Goal: Navigation & Orientation: Understand site structure

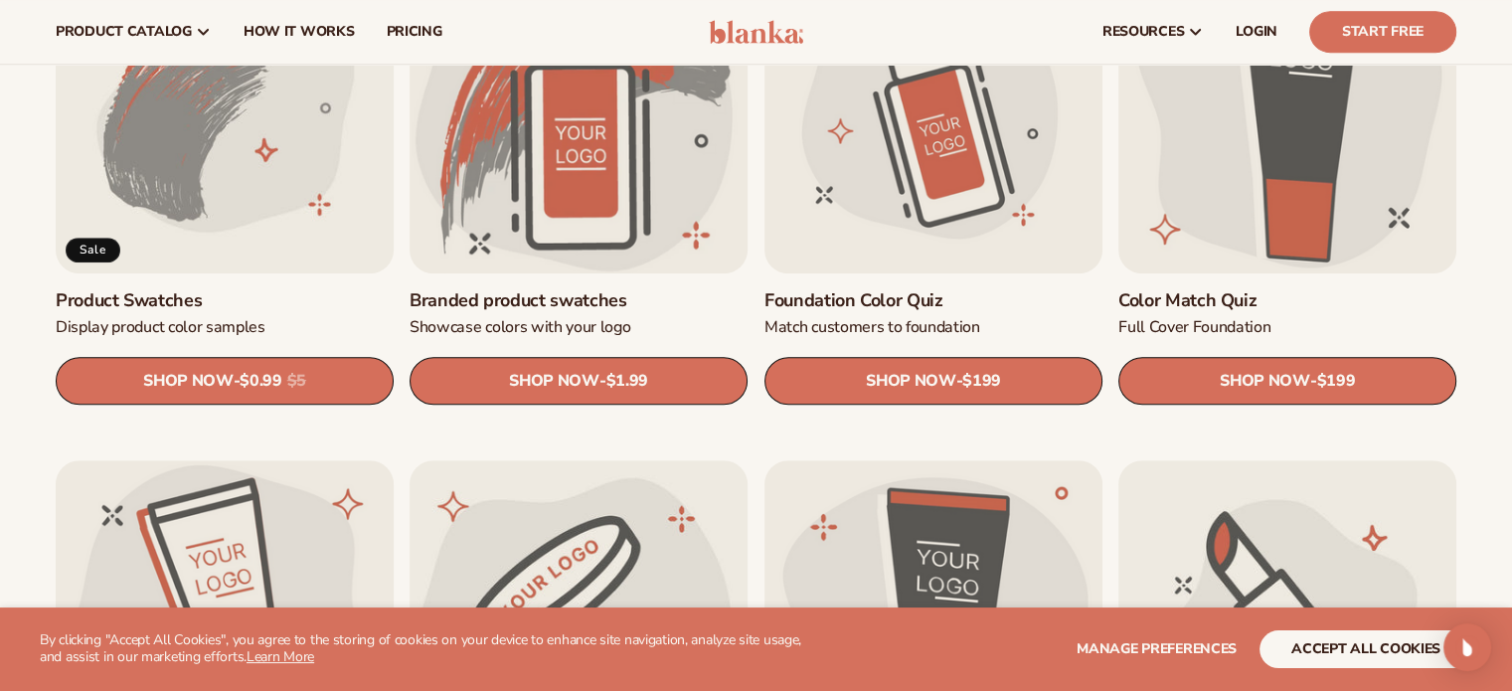
scroll to position [1193, 0]
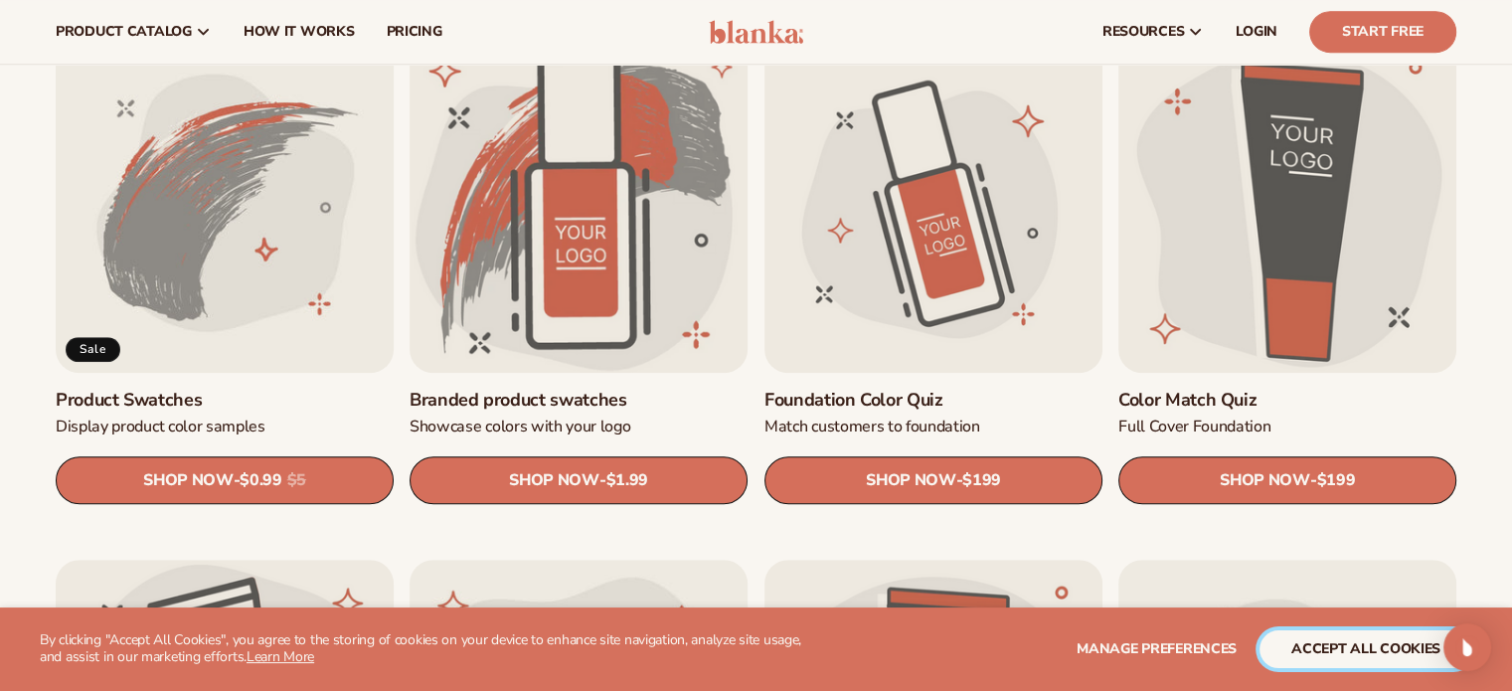
click at [1348, 661] on button "accept all cookies" at bounding box center [1365, 649] width 213 height 38
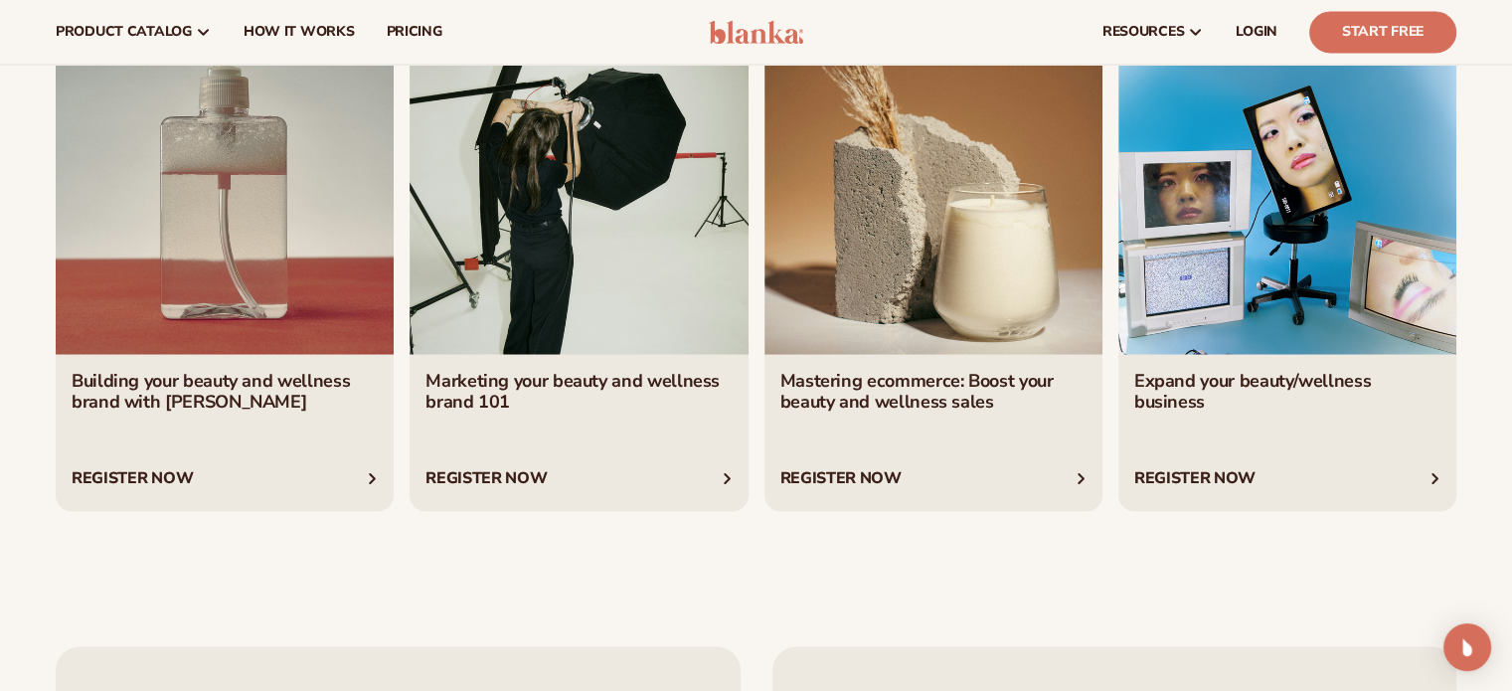
scroll to position [3578, 0]
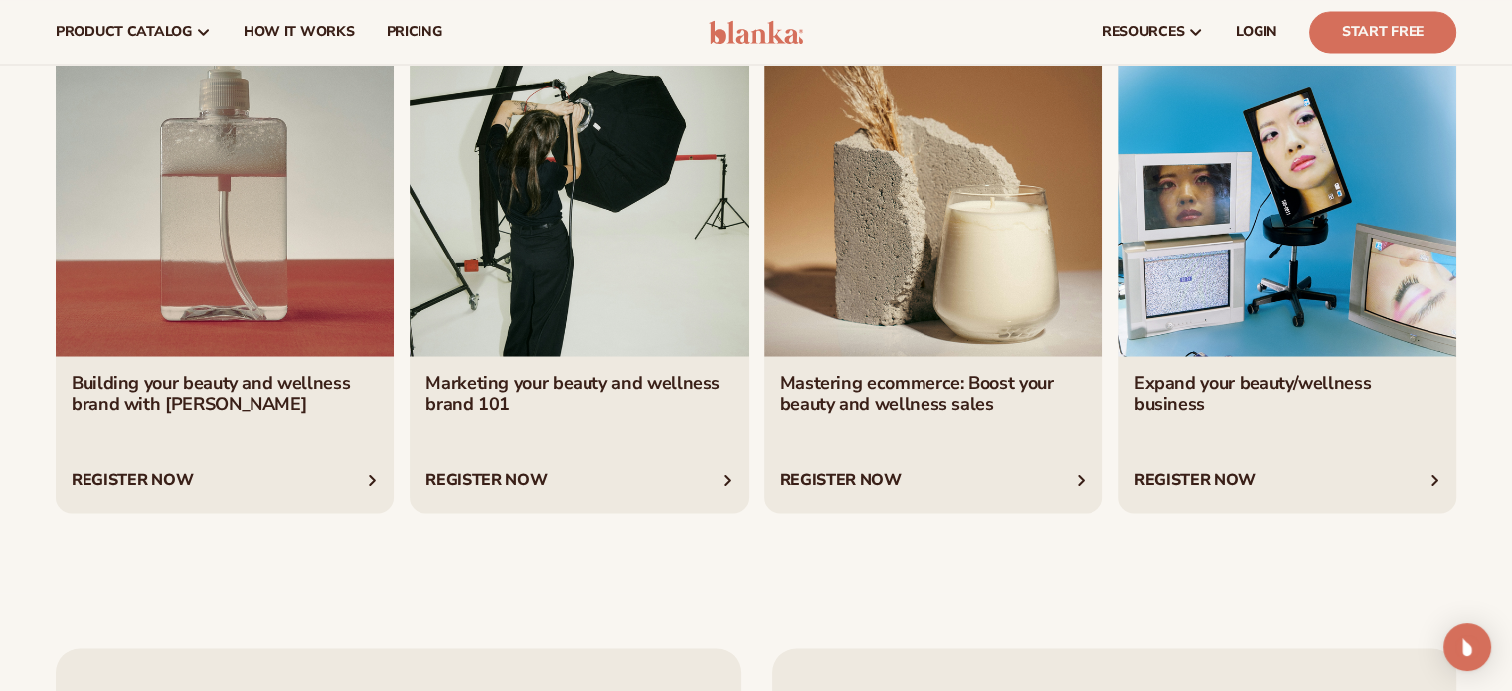
click at [533, 426] on link "2 / 4" at bounding box center [578, 276] width 338 height 474
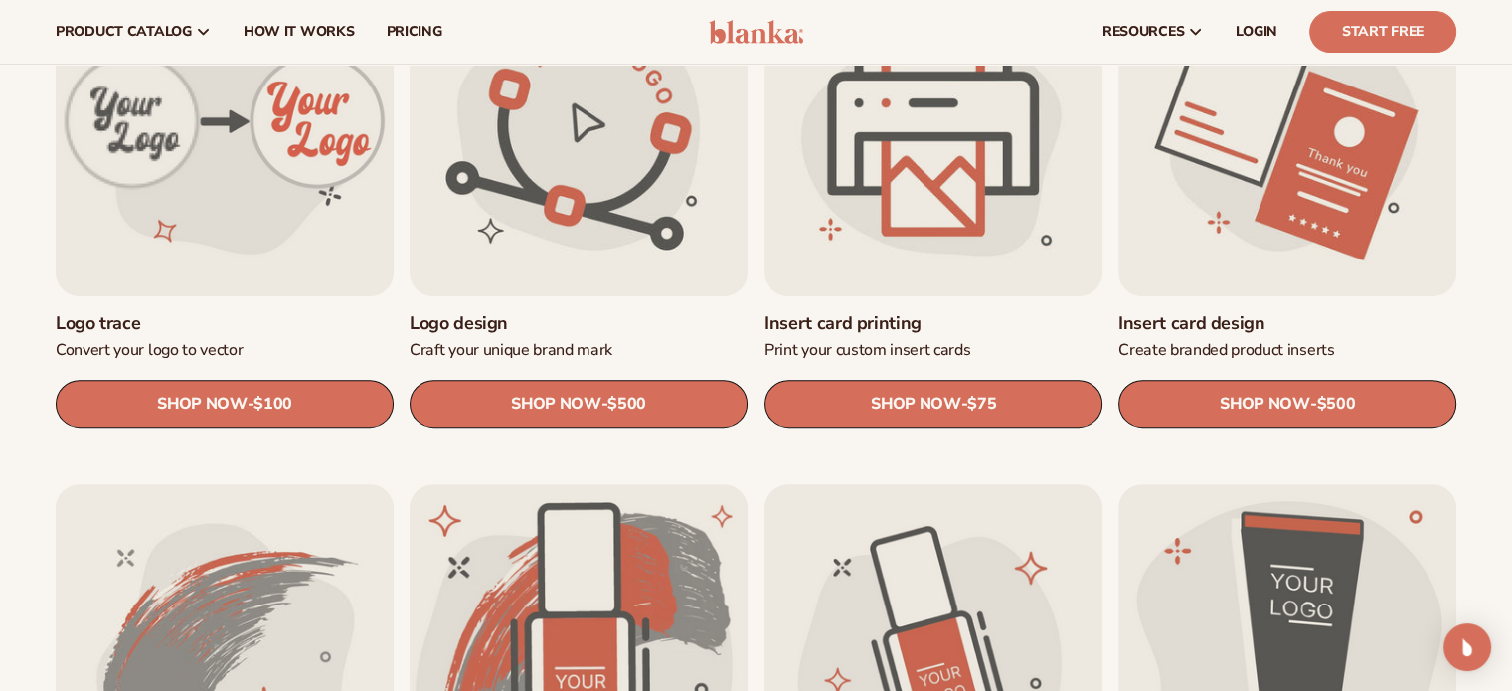
scroll to position [696, 0]
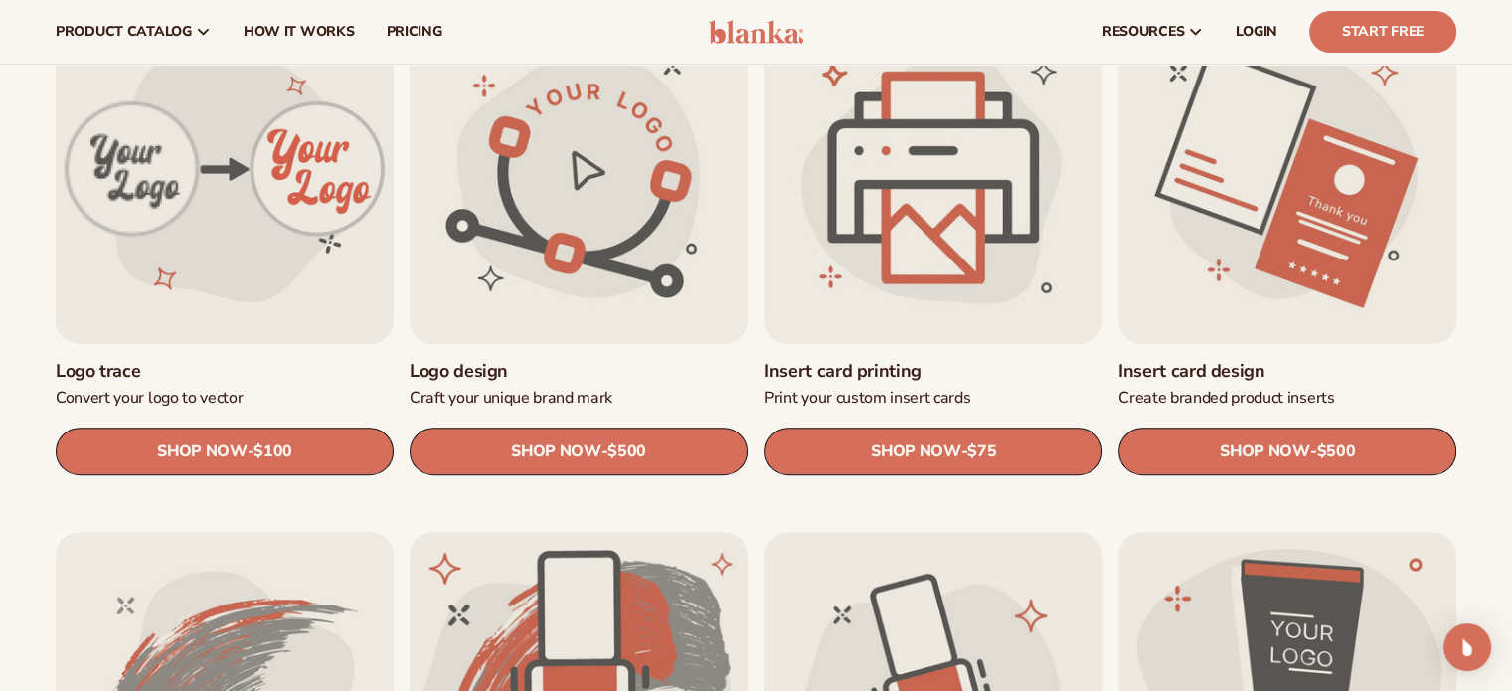
click at [867, 360] on link "Insert card printing" at bounding box center [933, 371] width 338 height 23
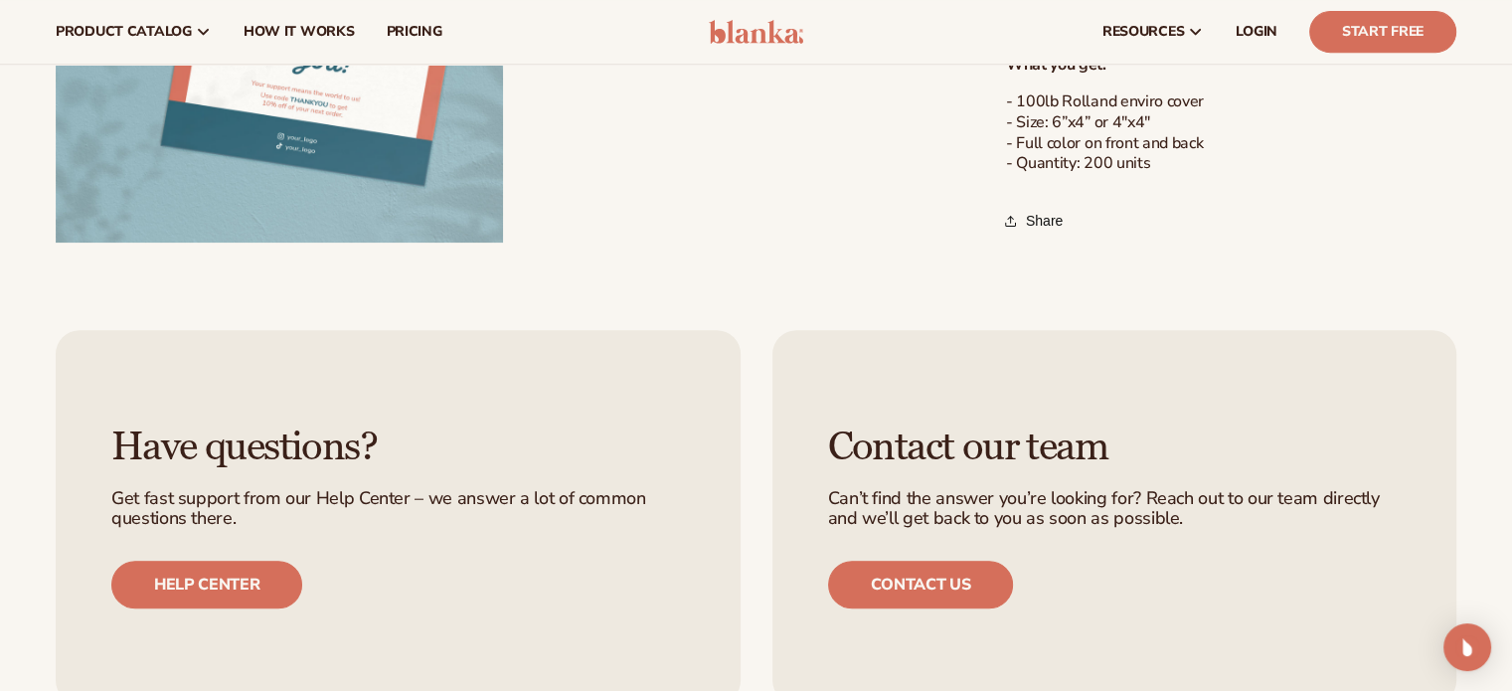
scroll to position [497, 0]
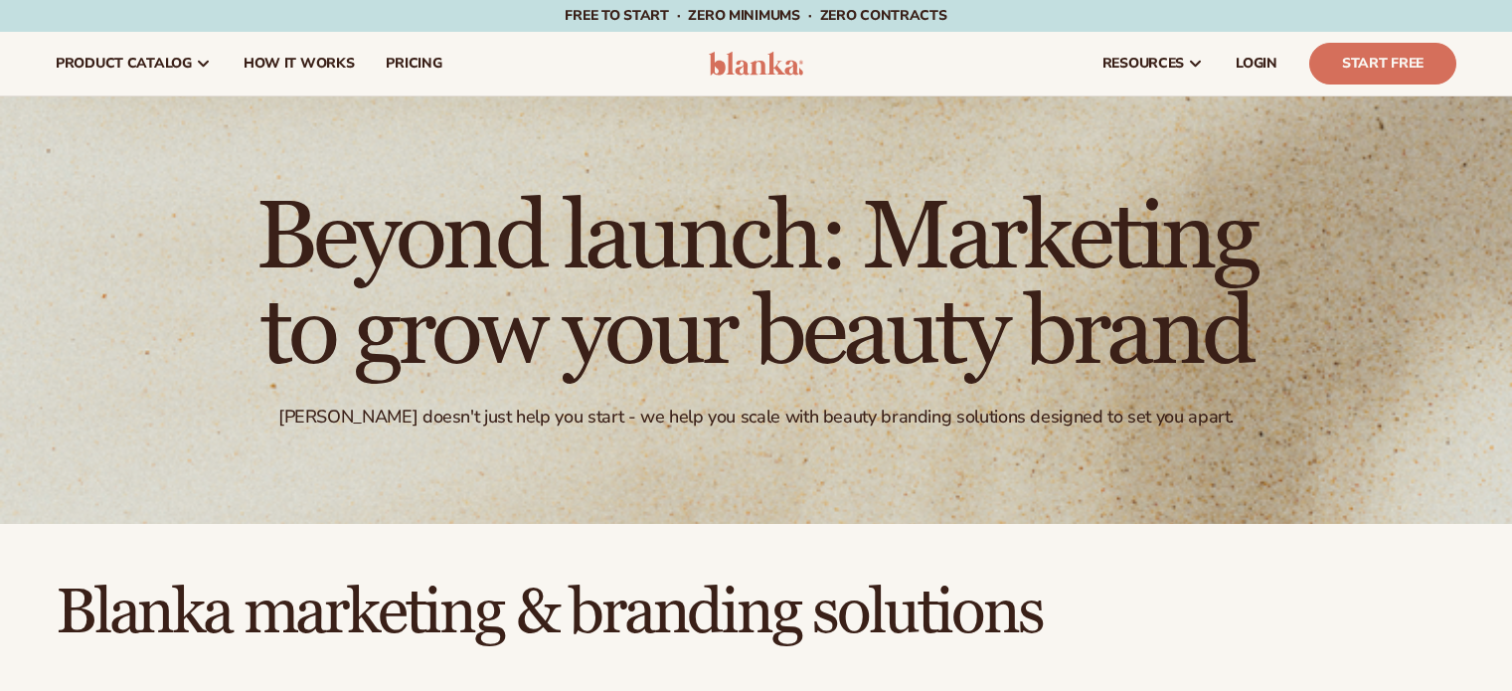
scroll to position [696, 0]
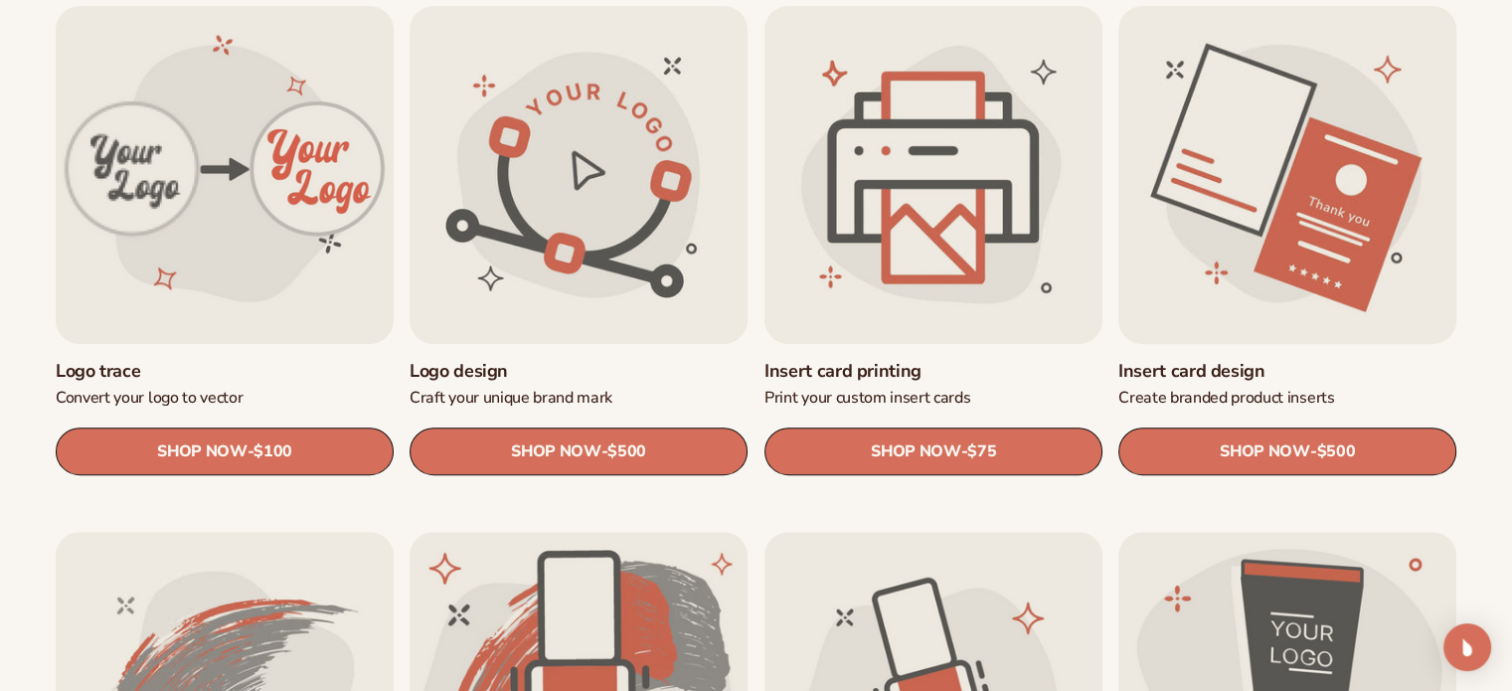
click at [1200, 360] on link "Insert card design" at bounding box center [1287, 371] width 338 height 23
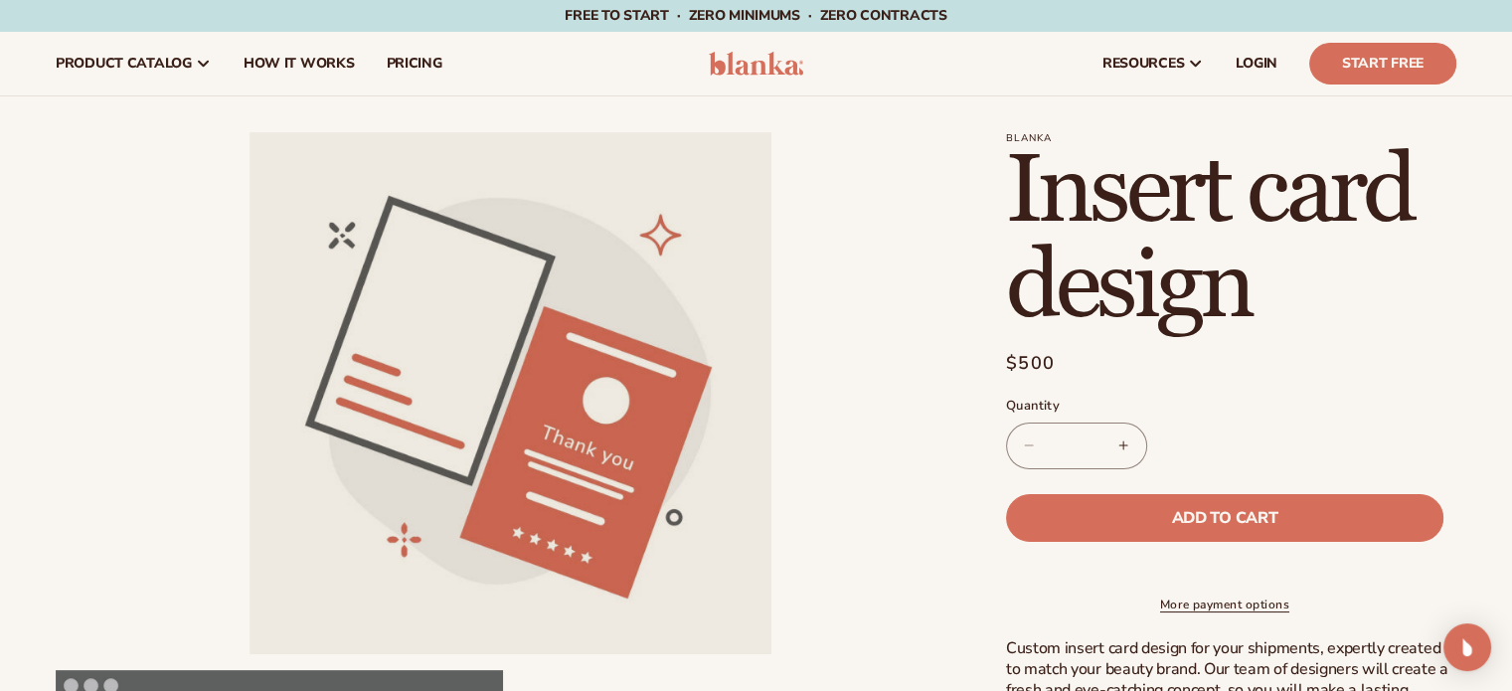
click at [703, 57] on header "Cart product catalog The Lab by [PERSON_NAME]" at bounding box center [756, 64] width 1512 height 64
click at [770, 76] on header "Cart product catalog The Lab by Blanka" at bounding box center [756, 64] width 1512 height 64
click at [771, 71] on img at bounding box center [756, 64] width 94 height 24
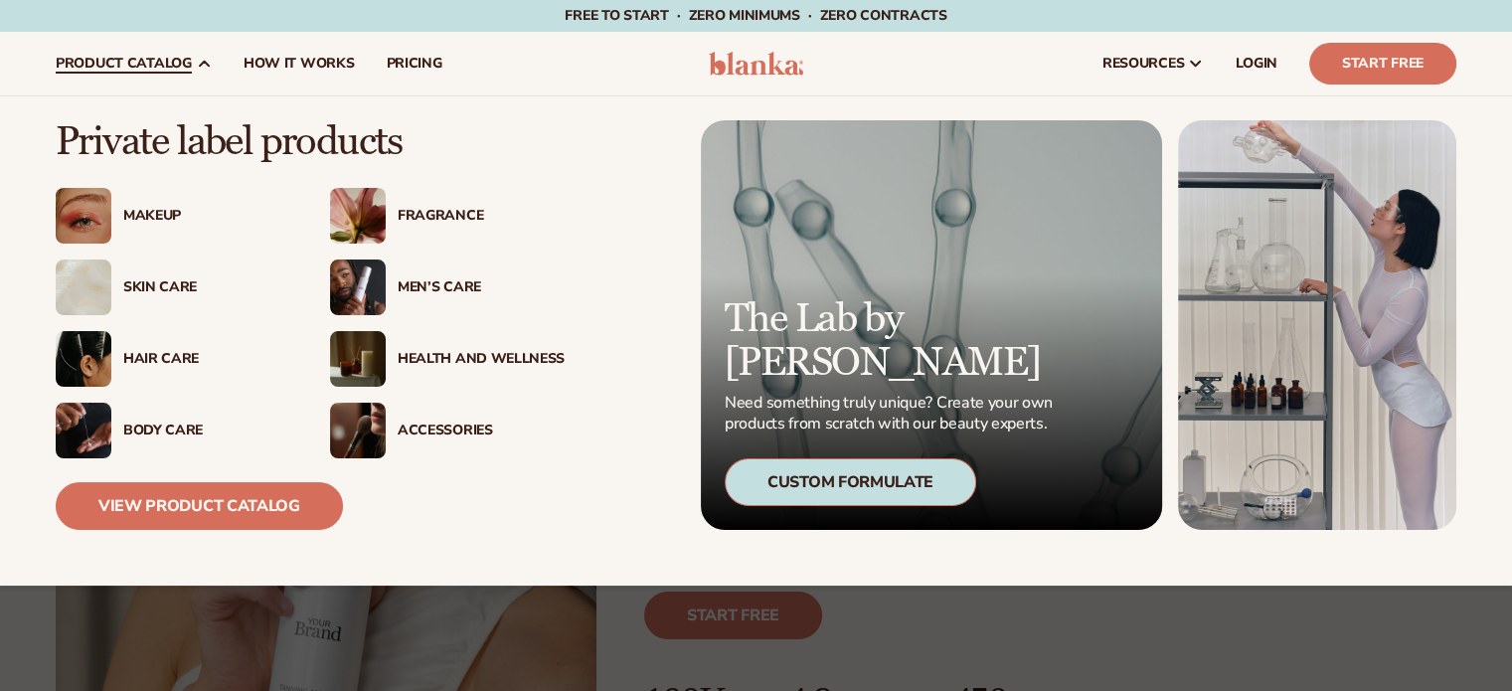
click at [118, 63] on span "product catalog" at bounding box center [124, 64] width 136 height 16
click at [465, 281] on div "Men’s Care" at bounding box center [481, 287] width 167 height 17
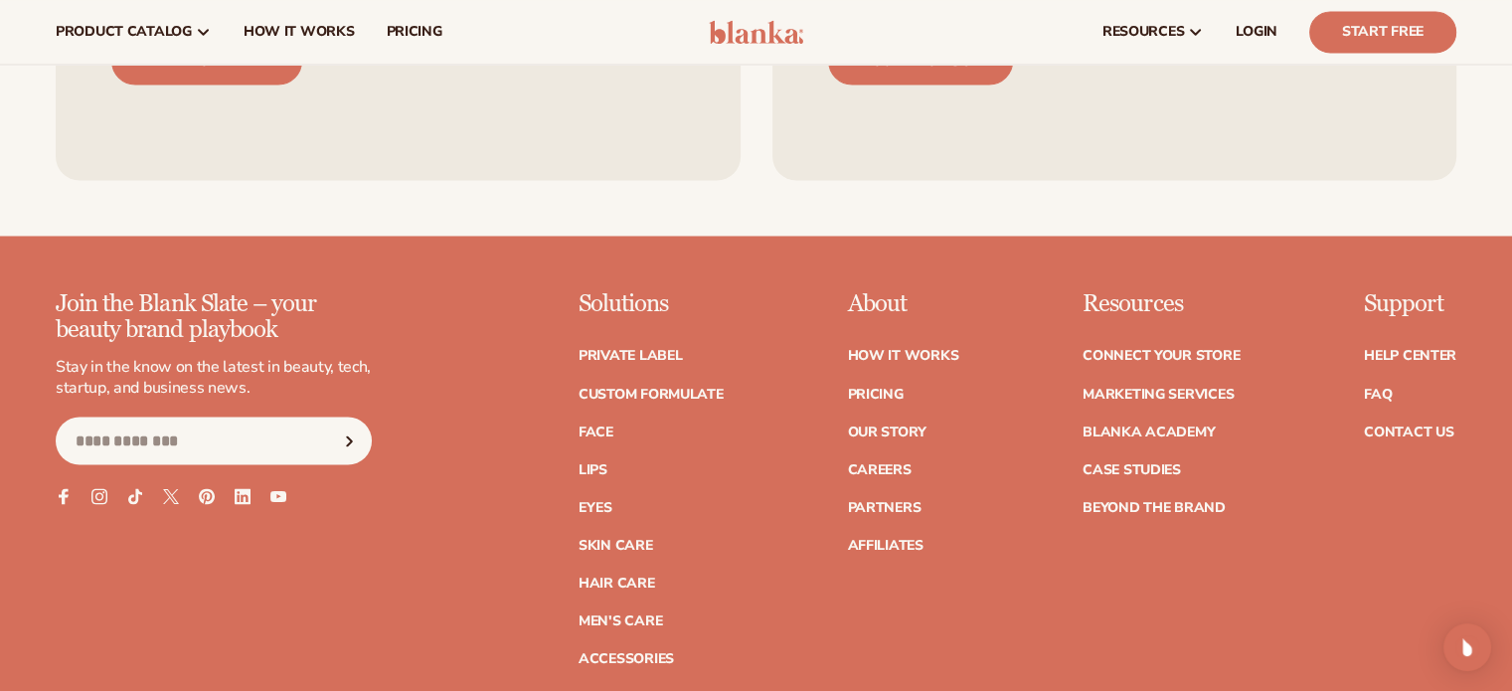
scroll to position [3380, 0]
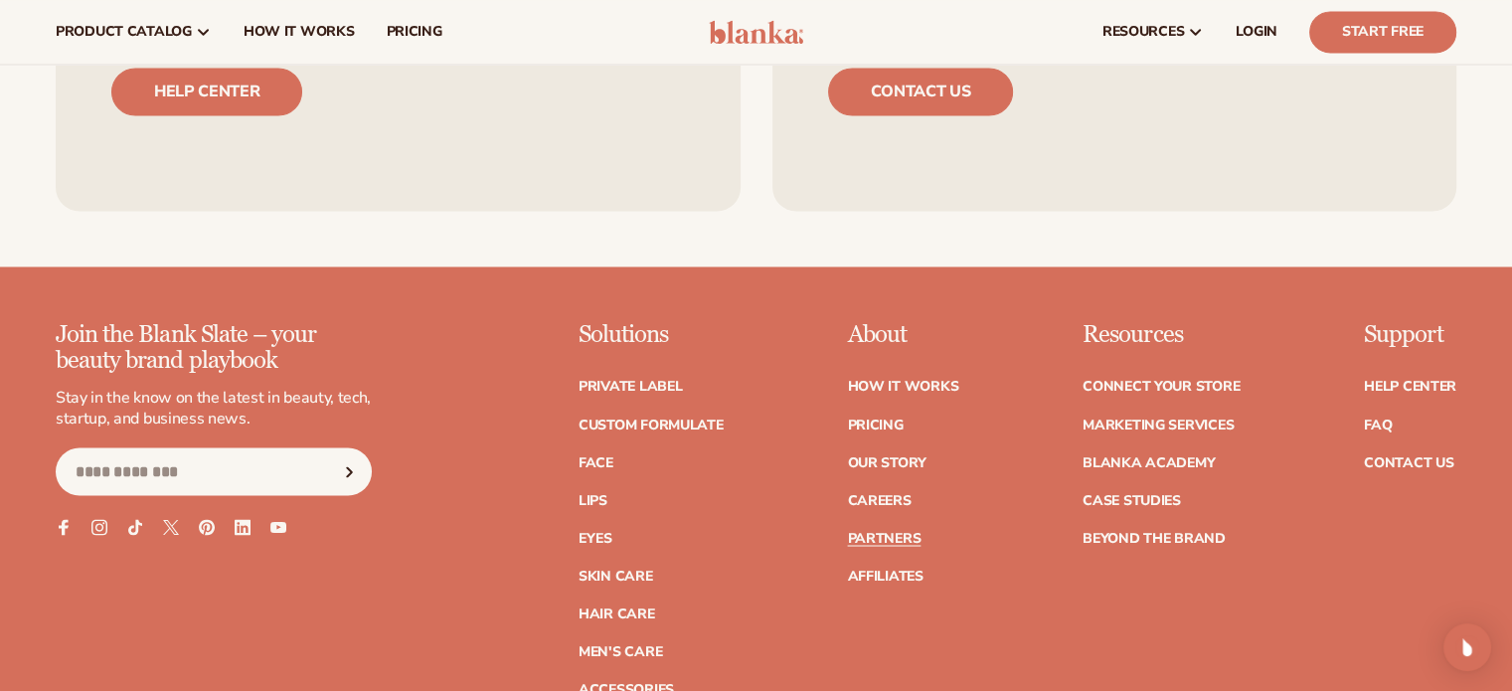
click at [904, 542] on link "Partners" at bounding box center [884, 538] width 74 height 14
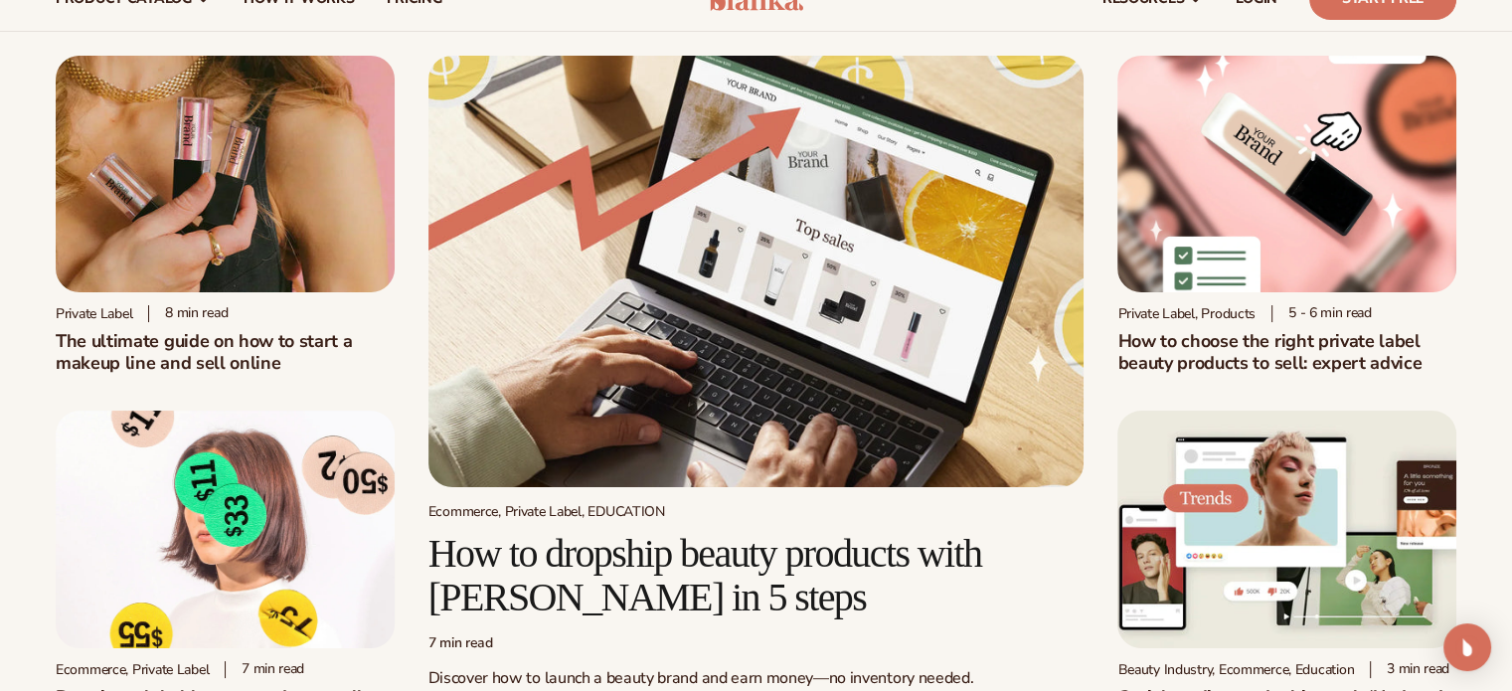
scroll to position [298, 0]
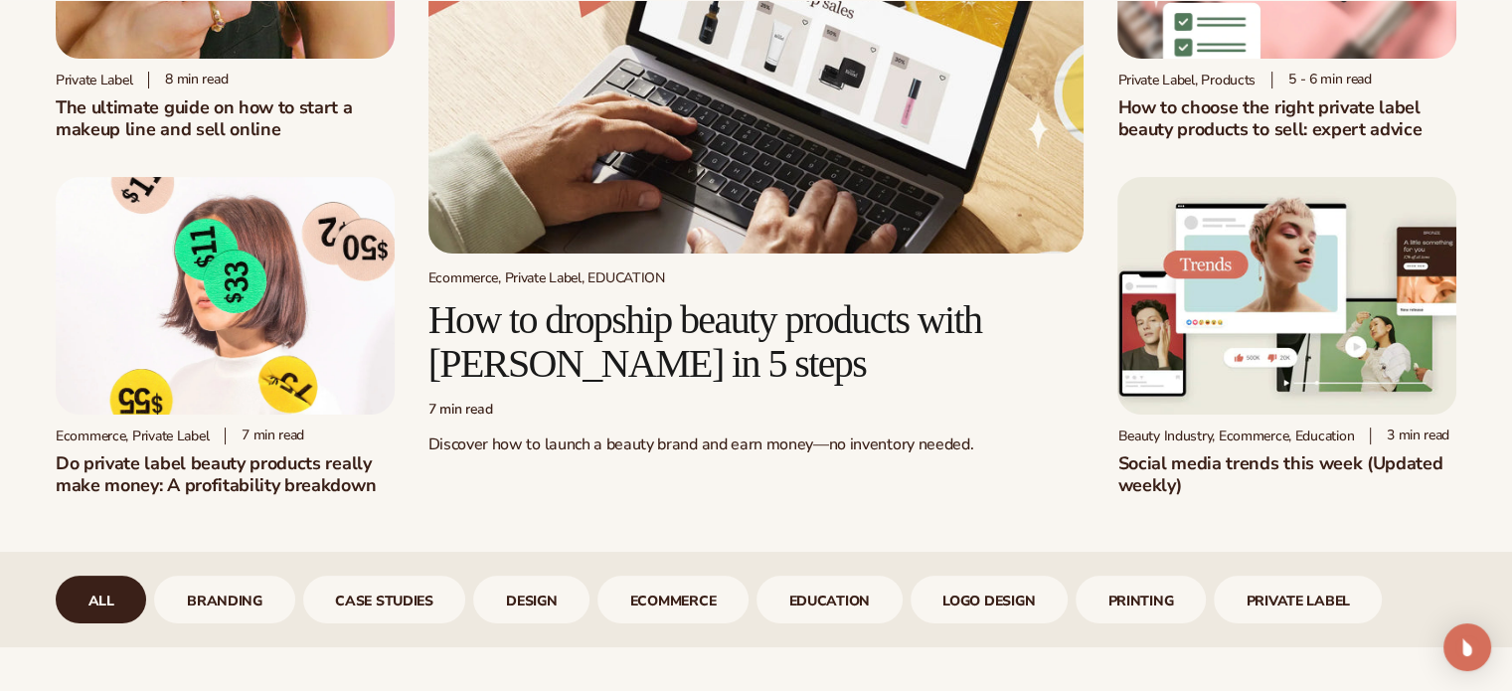
click at [1285, 321] on img at bounding box center [1286, 295] width 339 height 237
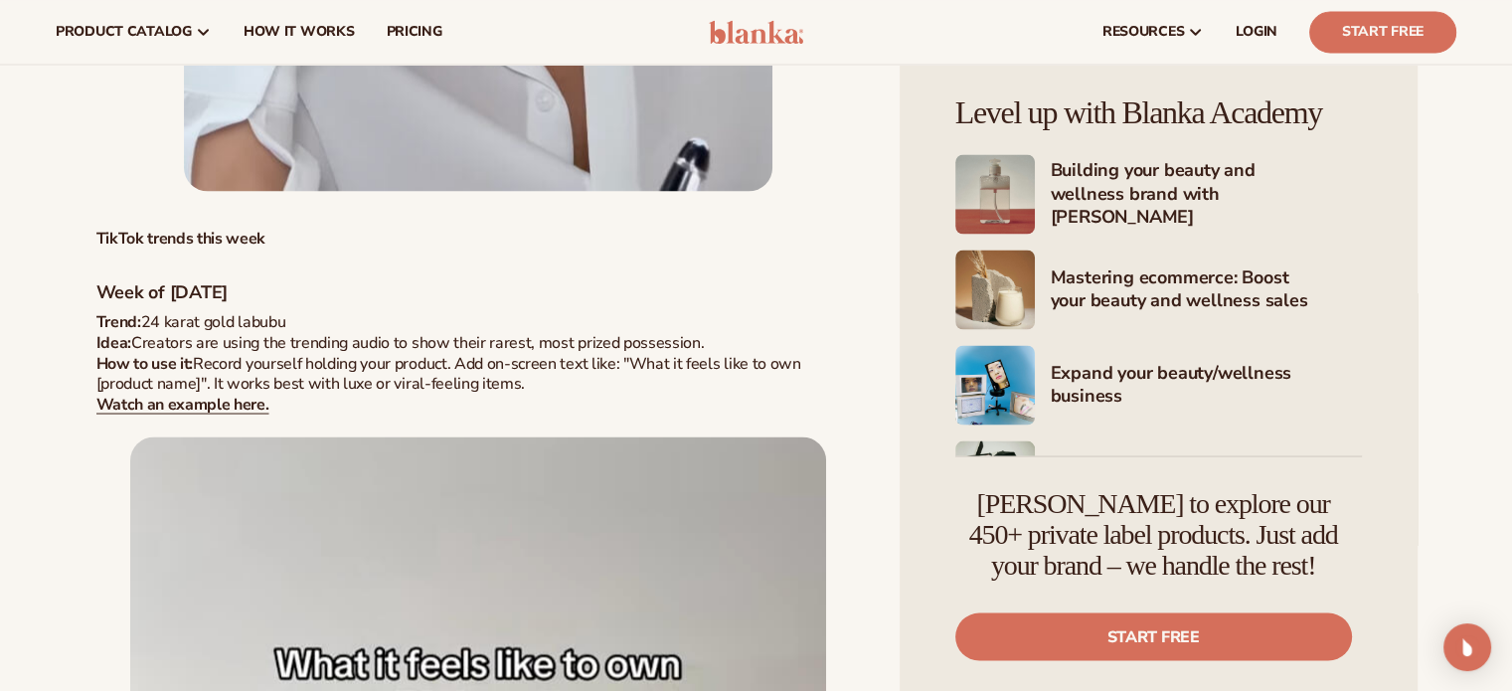
scroll to position [3478, 0]
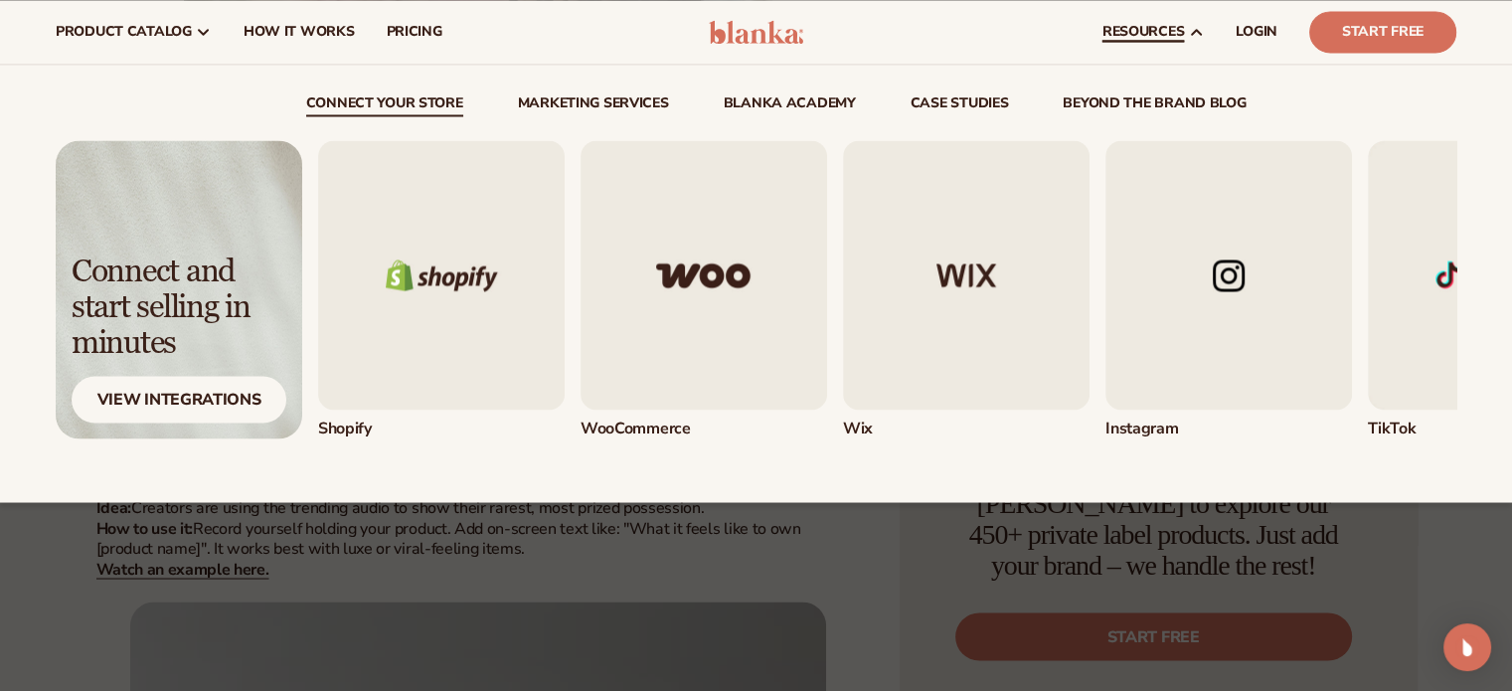
click at [1113, 26] on span "resources" at bounding box center [1142, 32] width 81 height 16
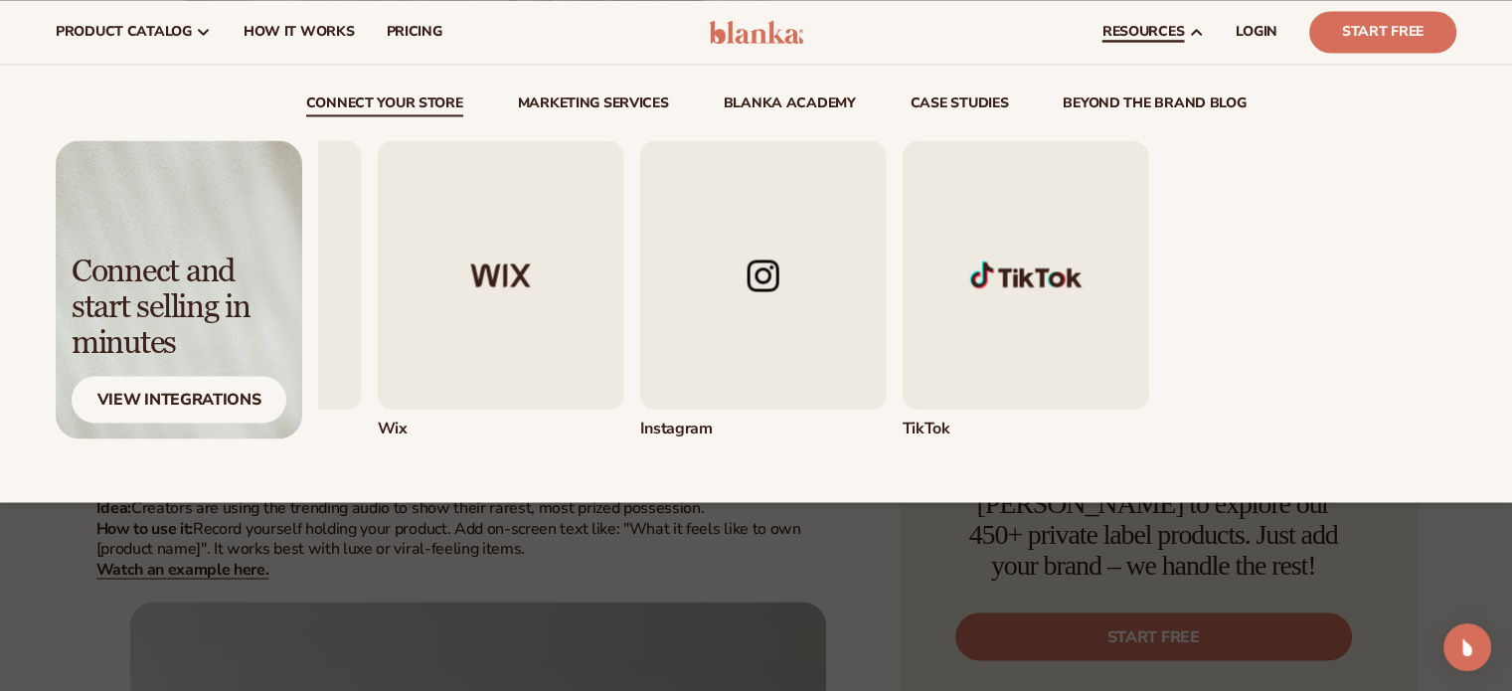
click at [0, 379] on div "connect your store Marketing services" at bounding box center [756, 283] width 1512 height 437
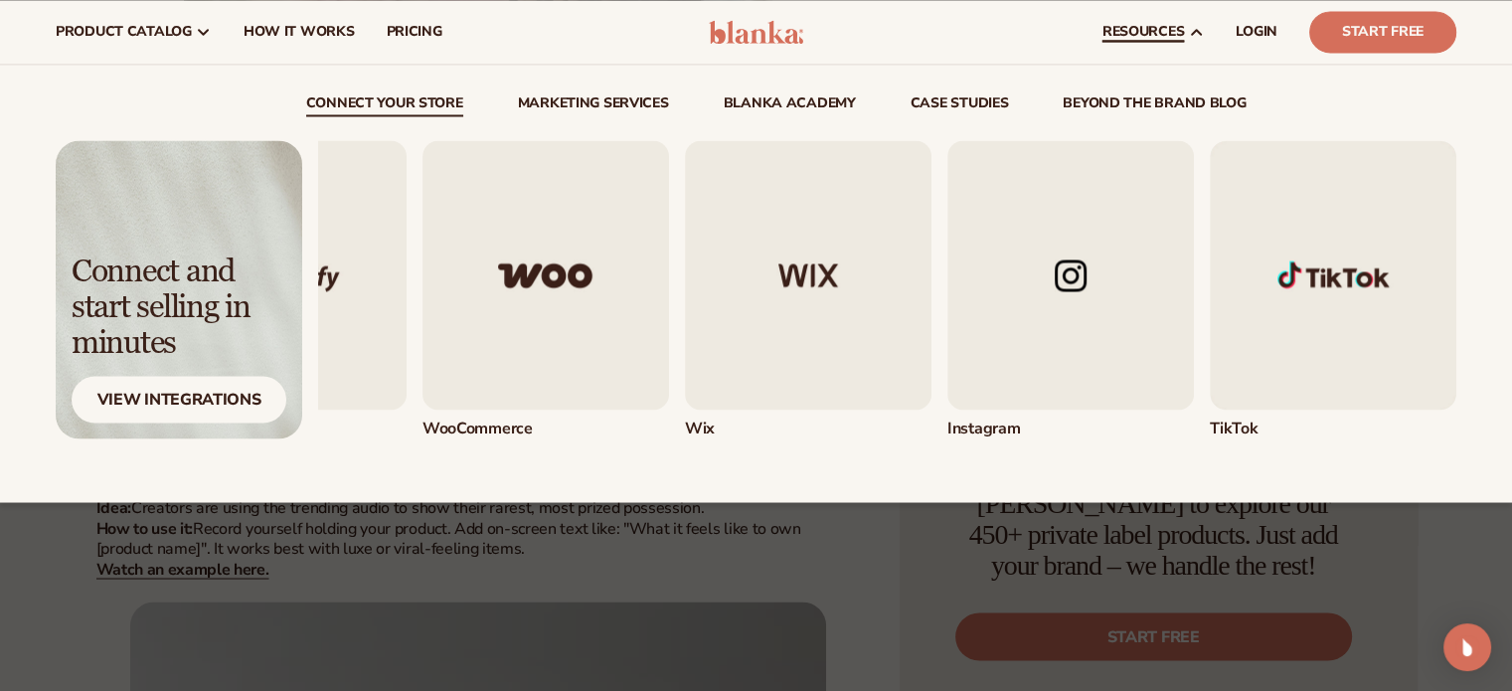
click at [0, 379] on div "connect your store Marketing services" at bounding box center [756, 283] width 1512 height 437
click at [1081, 244] on img "4 / 5" at bounding box center [1070, 274] width 246 height 269
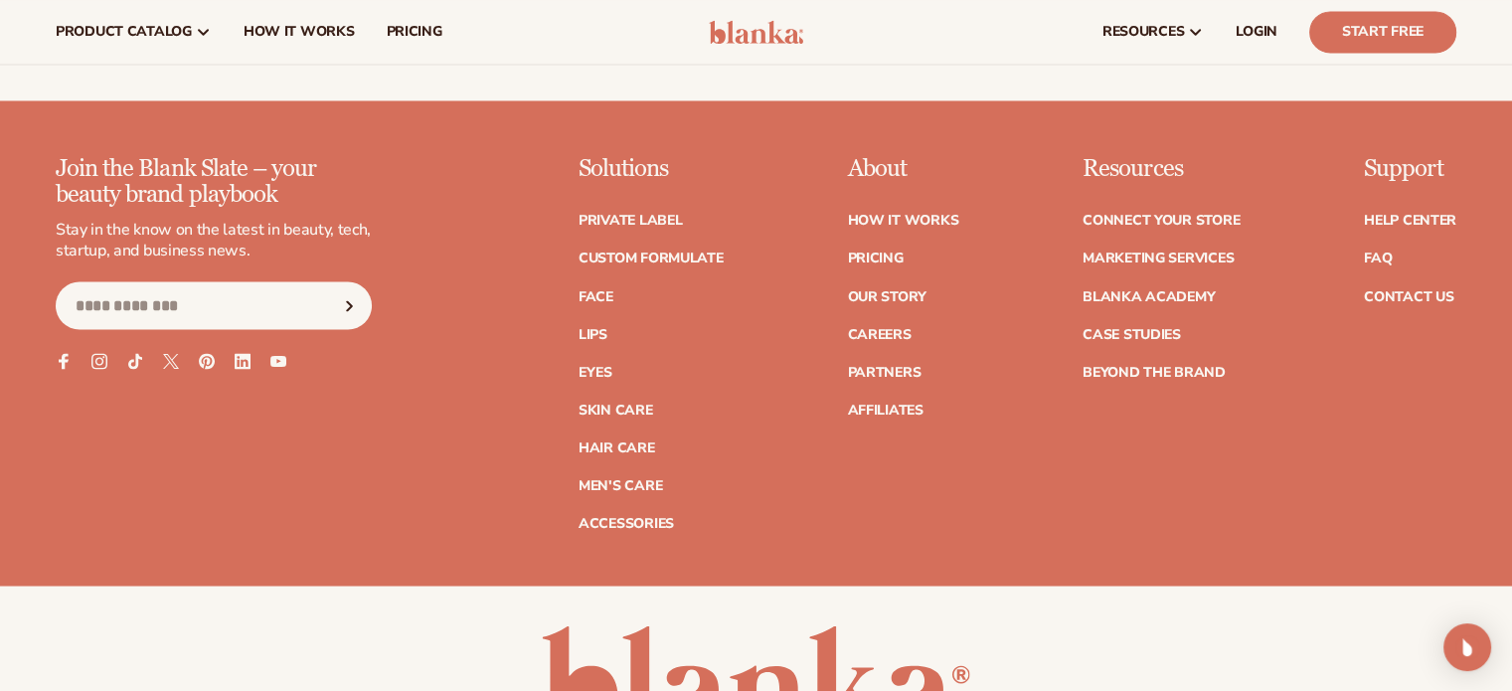
scroll to position [3474, 0]
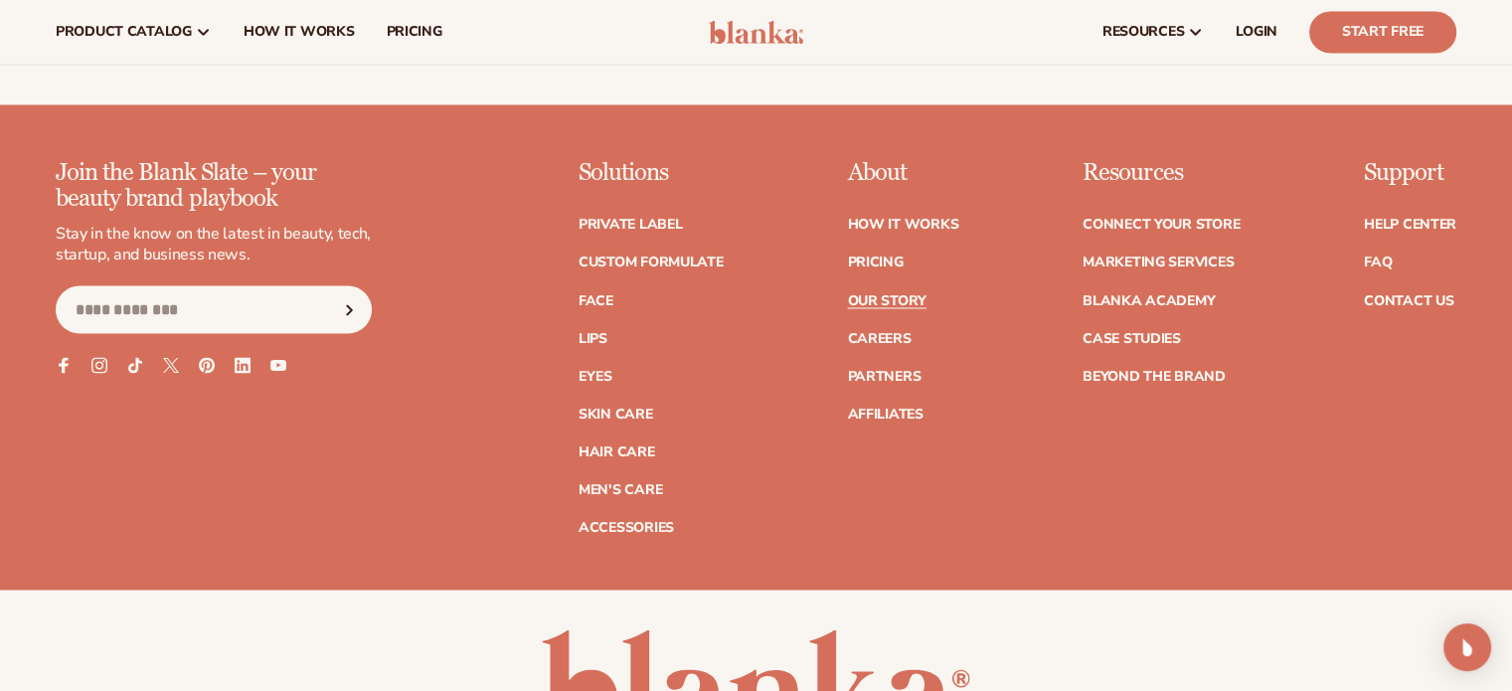
click at [869, 296] on link "Our Story" at bounding box center [886, 300] width 79 height 14
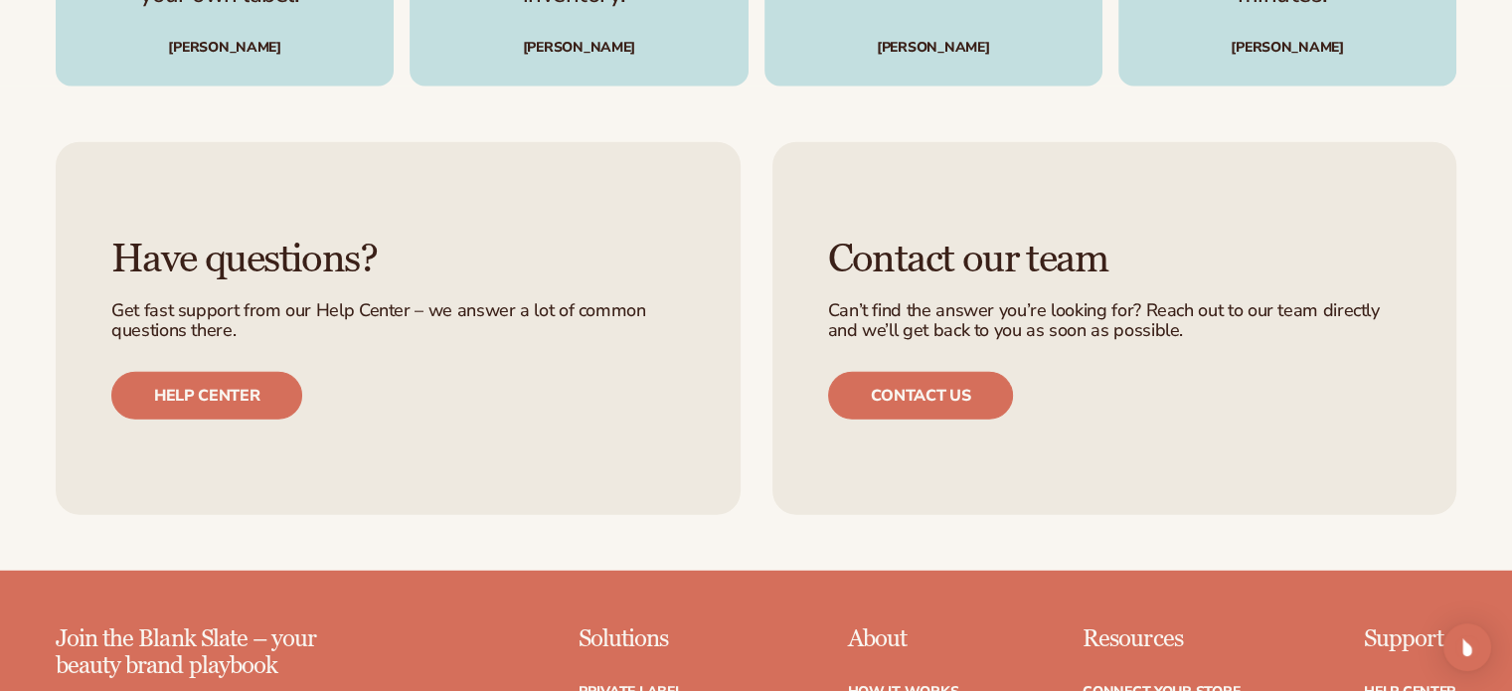
scroll to position [5565, 0]
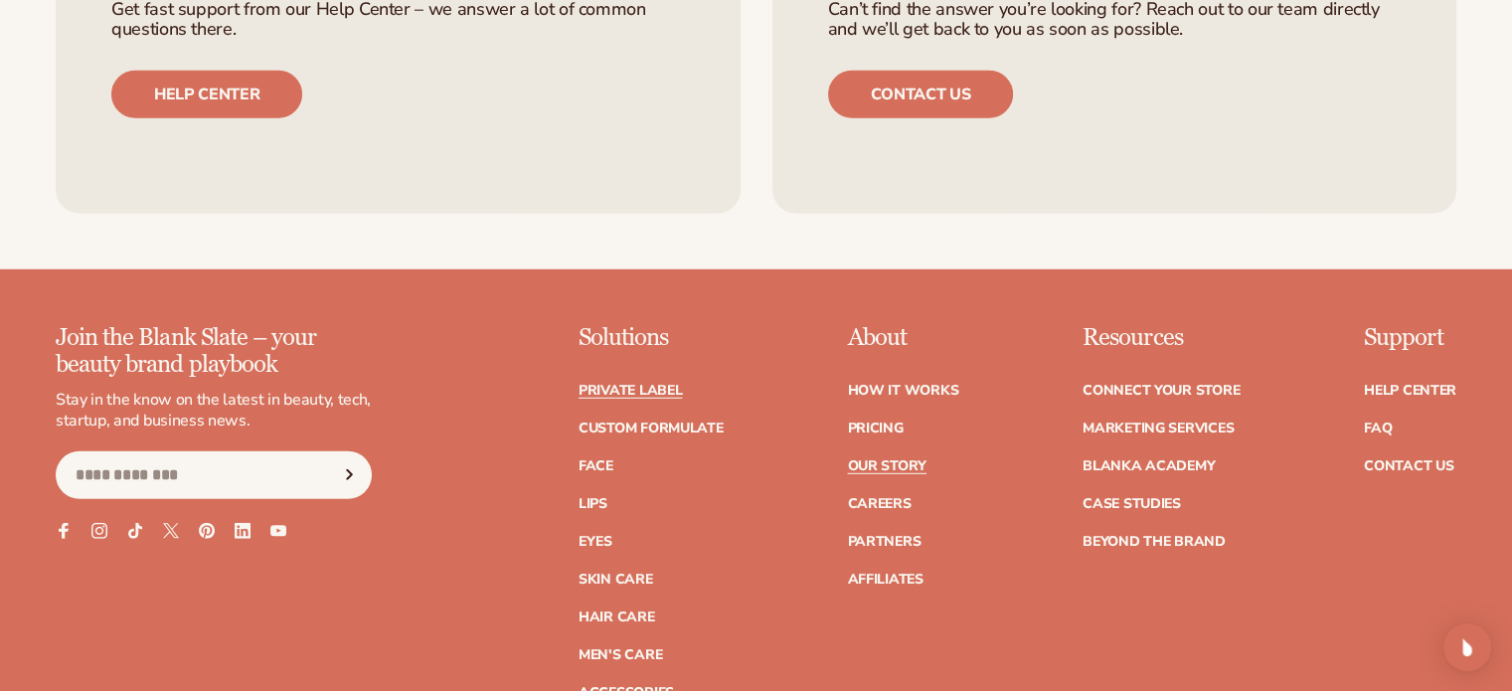
click at [659, 384] on link "Private label" at bounding box center [629, 391] width 103 height 14
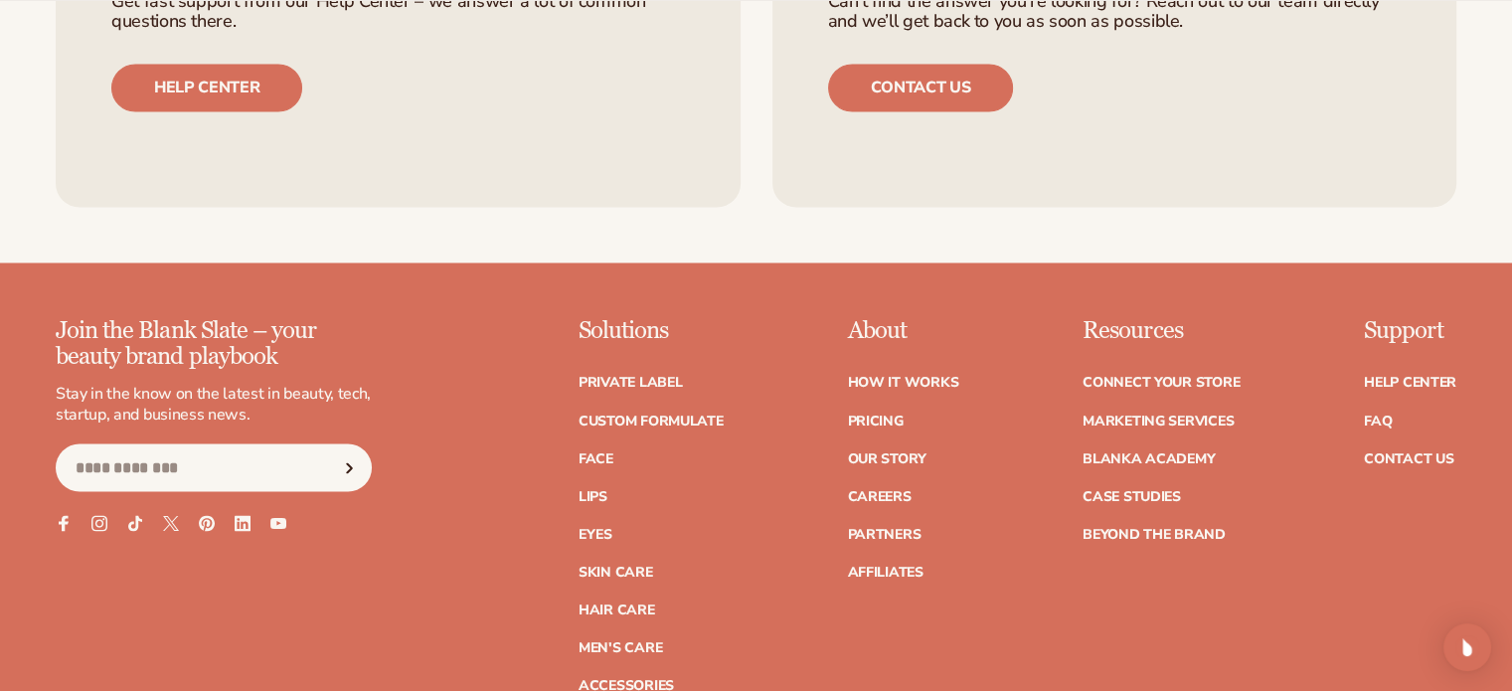
scroll to position [3478, 0]
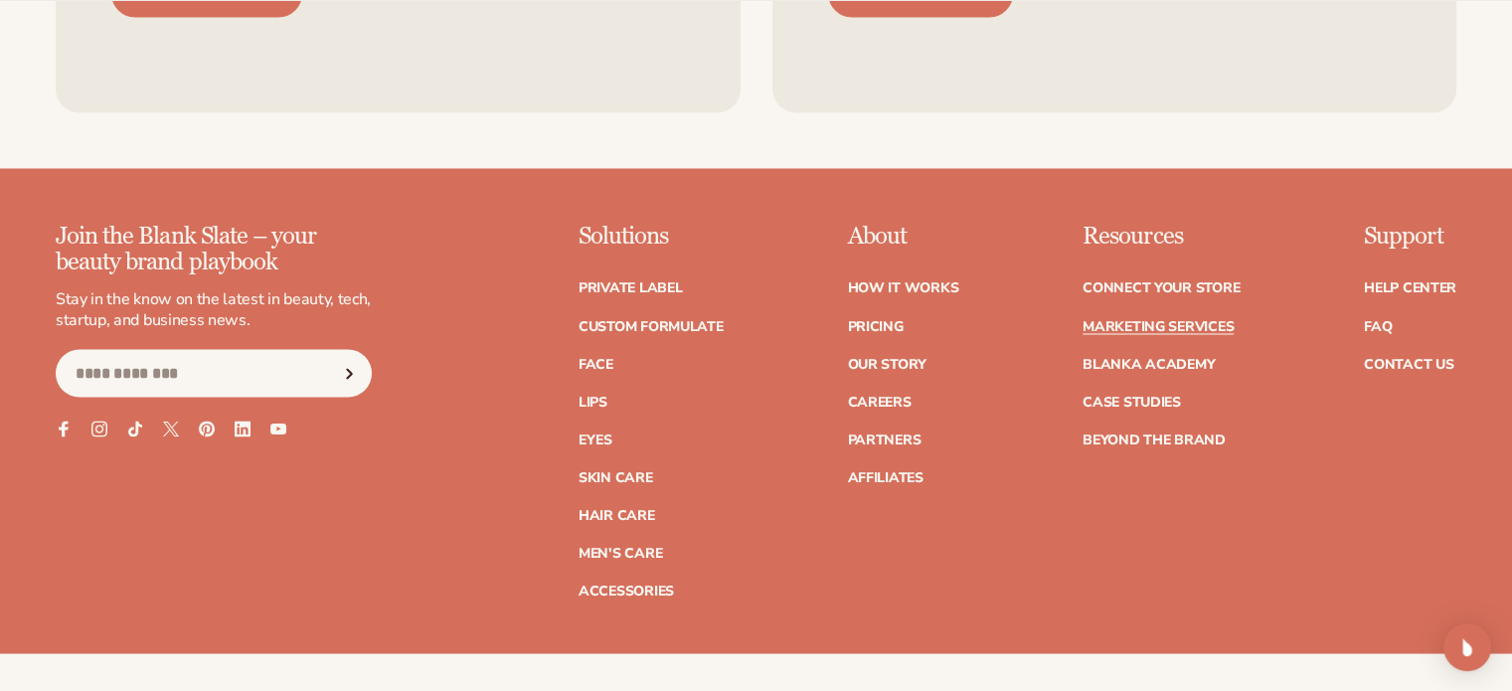
click at [1141, 326] on link "Marketing services" at bounding box center [1157, 326] width 151 height 14
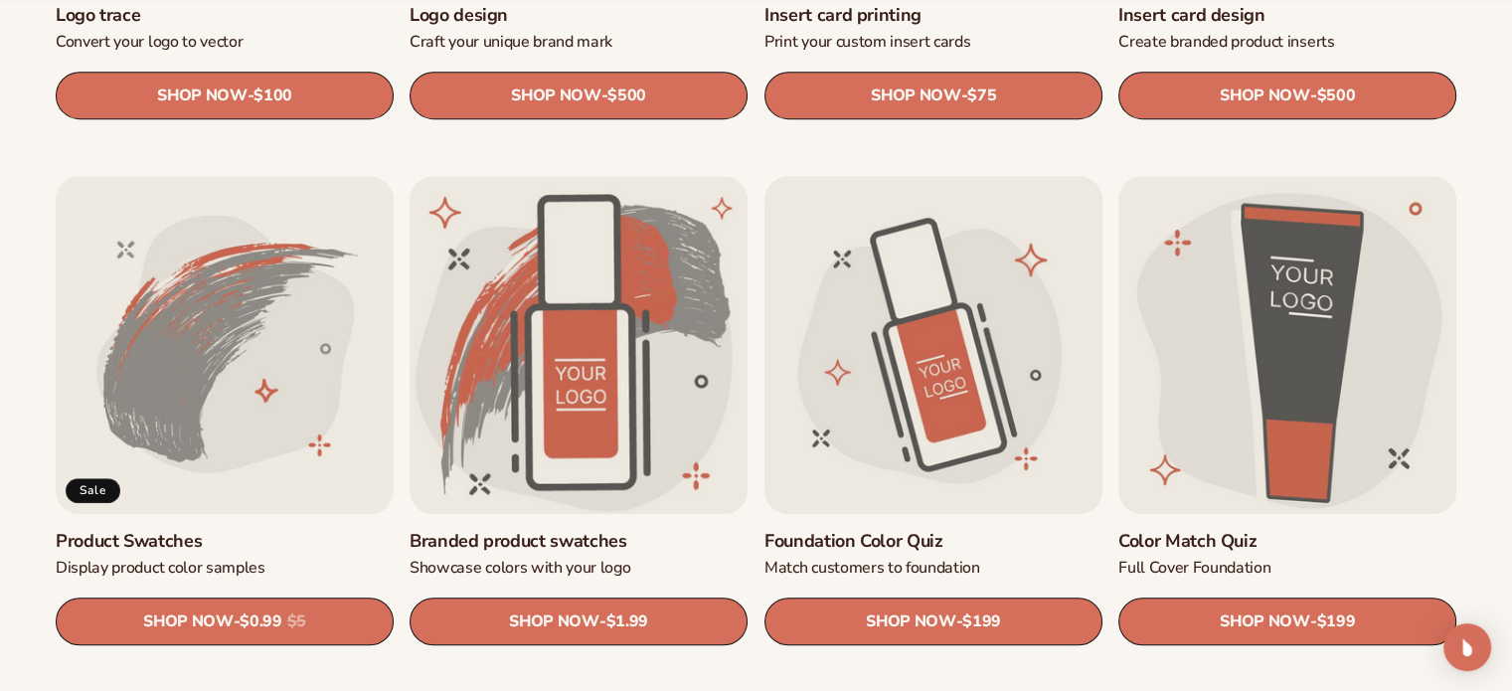
scroll to position [1193, 0]
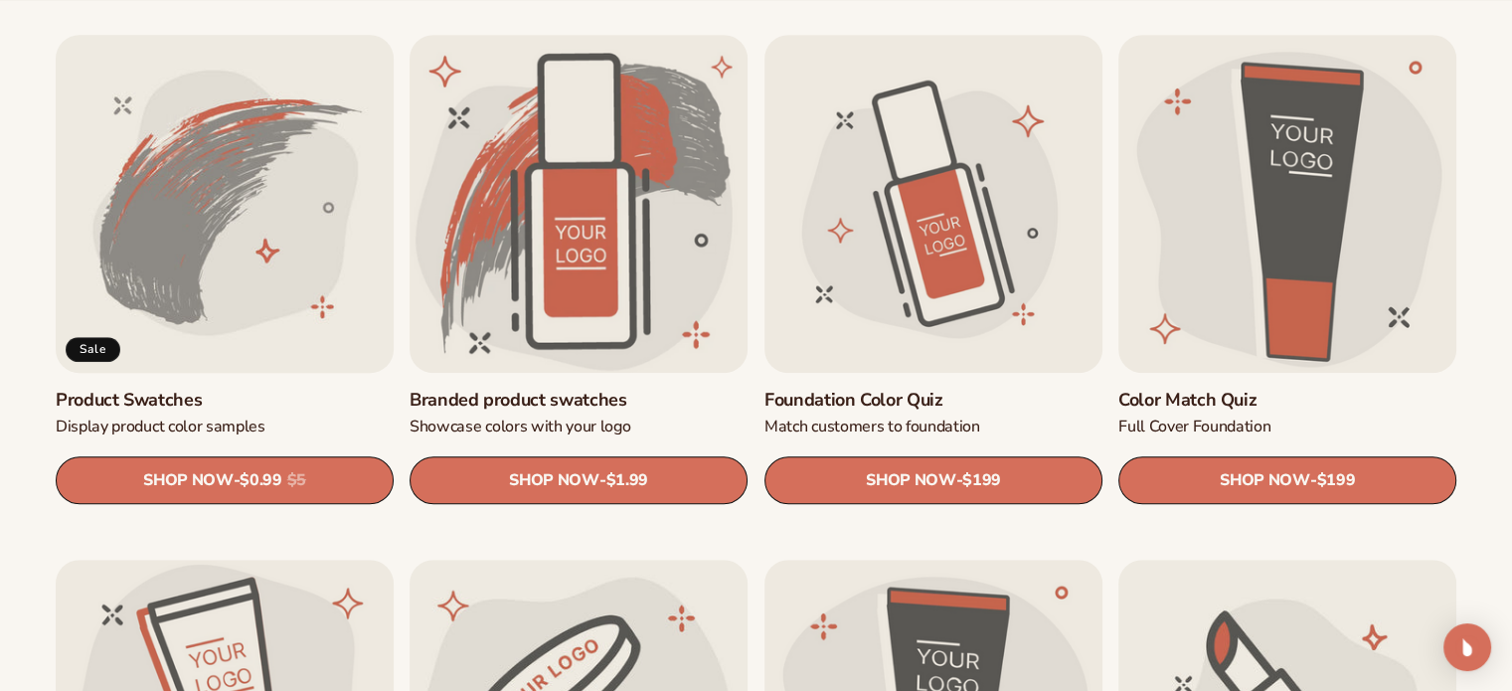
click at [256, 389] on link "Product Swatches" at bounding box center [225, 400] width 338 height 23
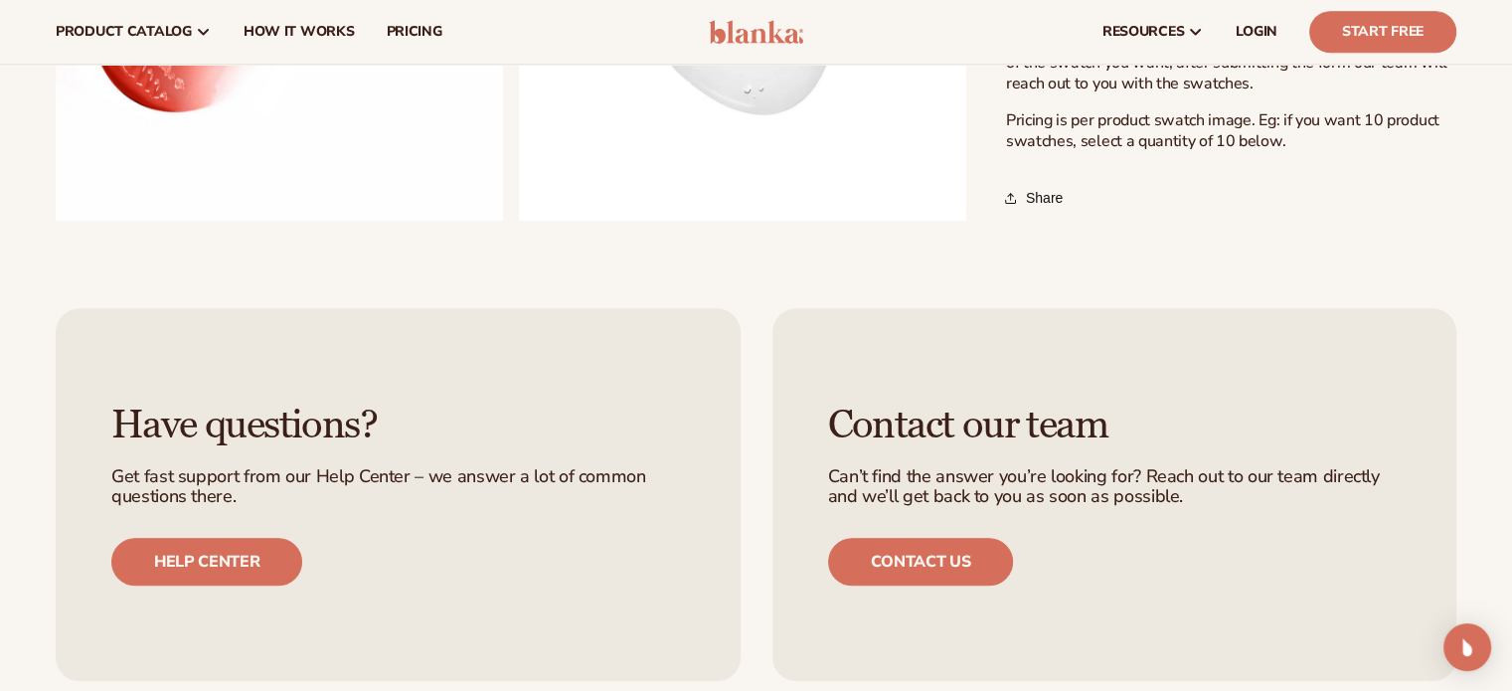
scroll to position [994, 0]
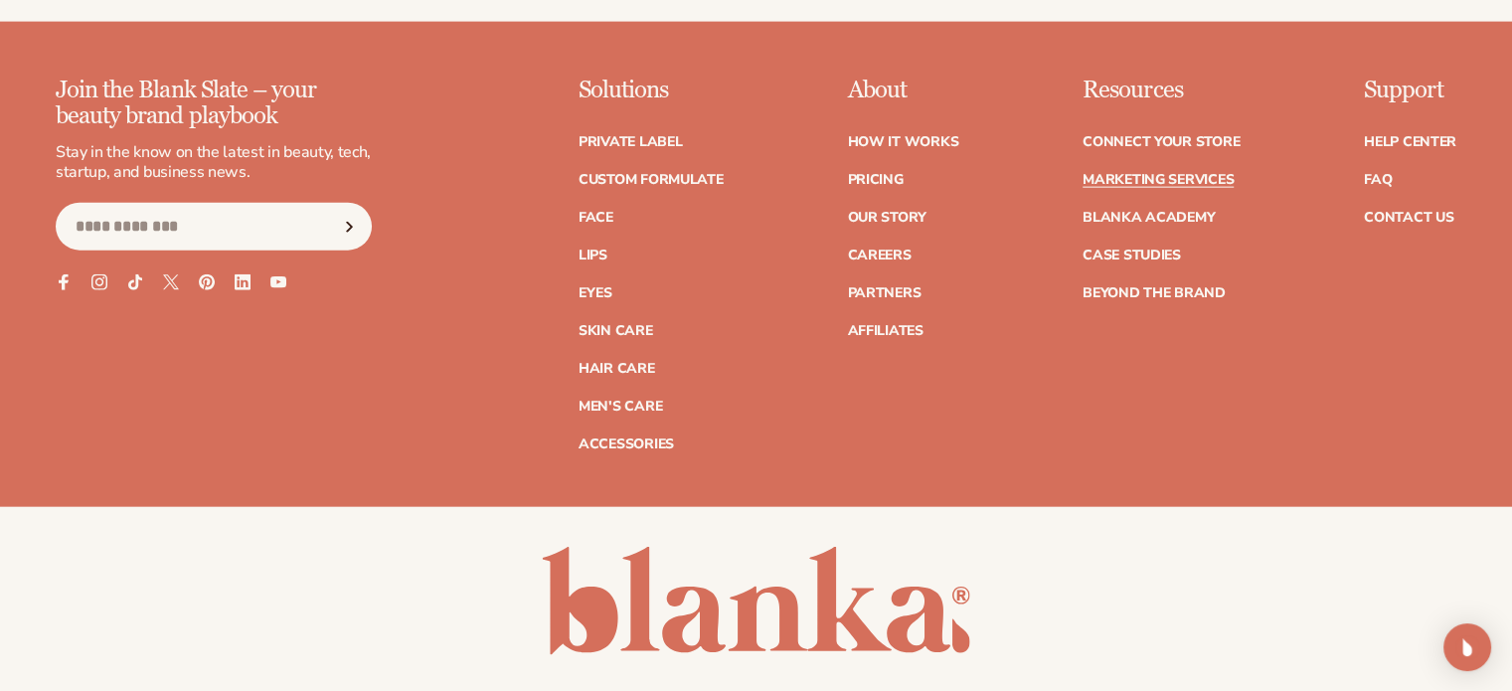
scroll to position [4671, 0]
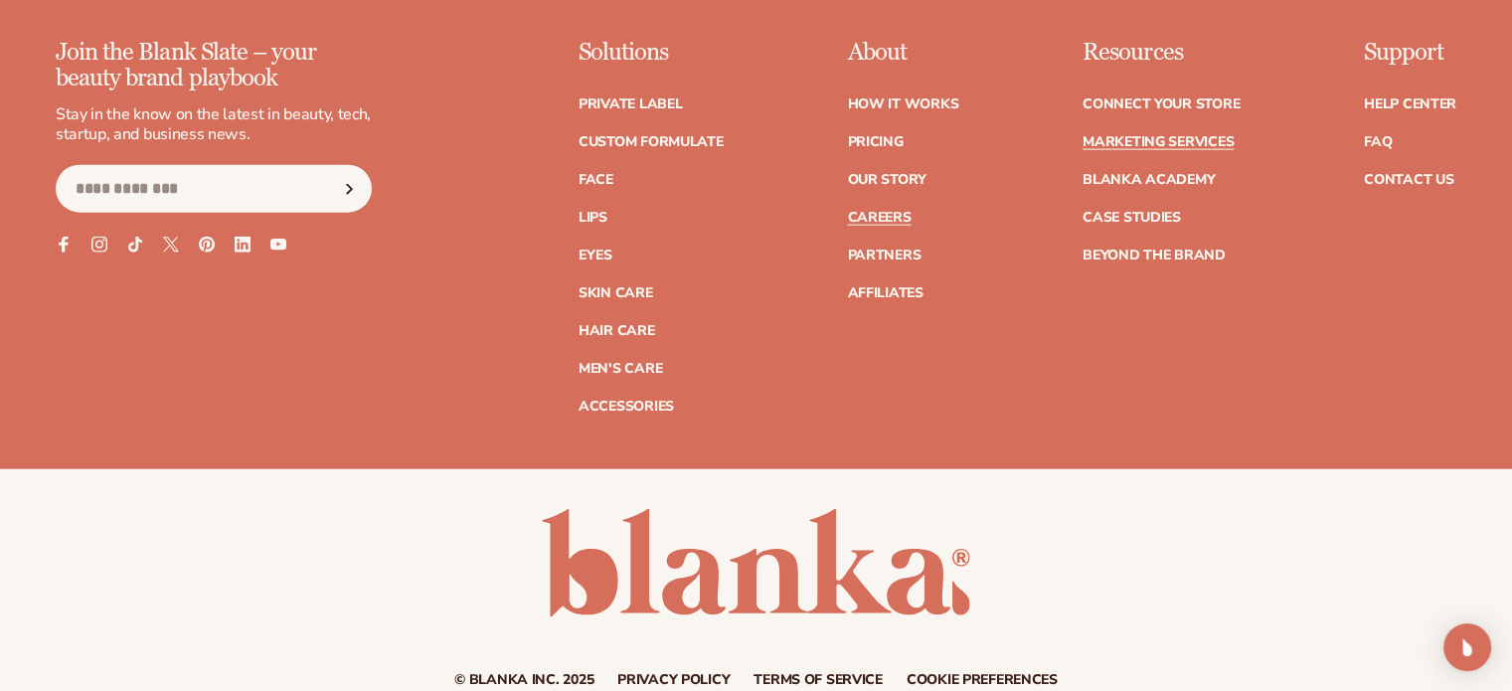
click at [877, 224] on link "Careers" at bounding box center [879, 218] width 64 height 14
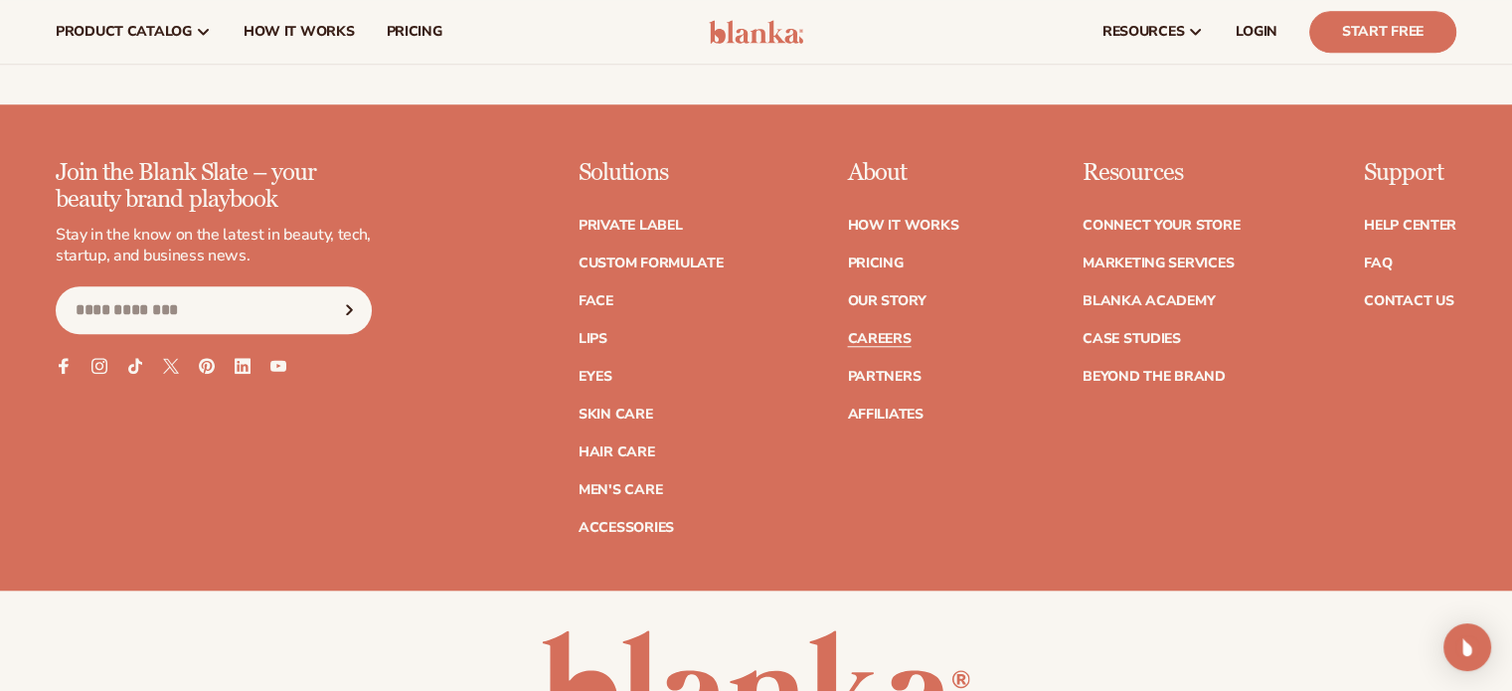
scroll to position [1622, 0]
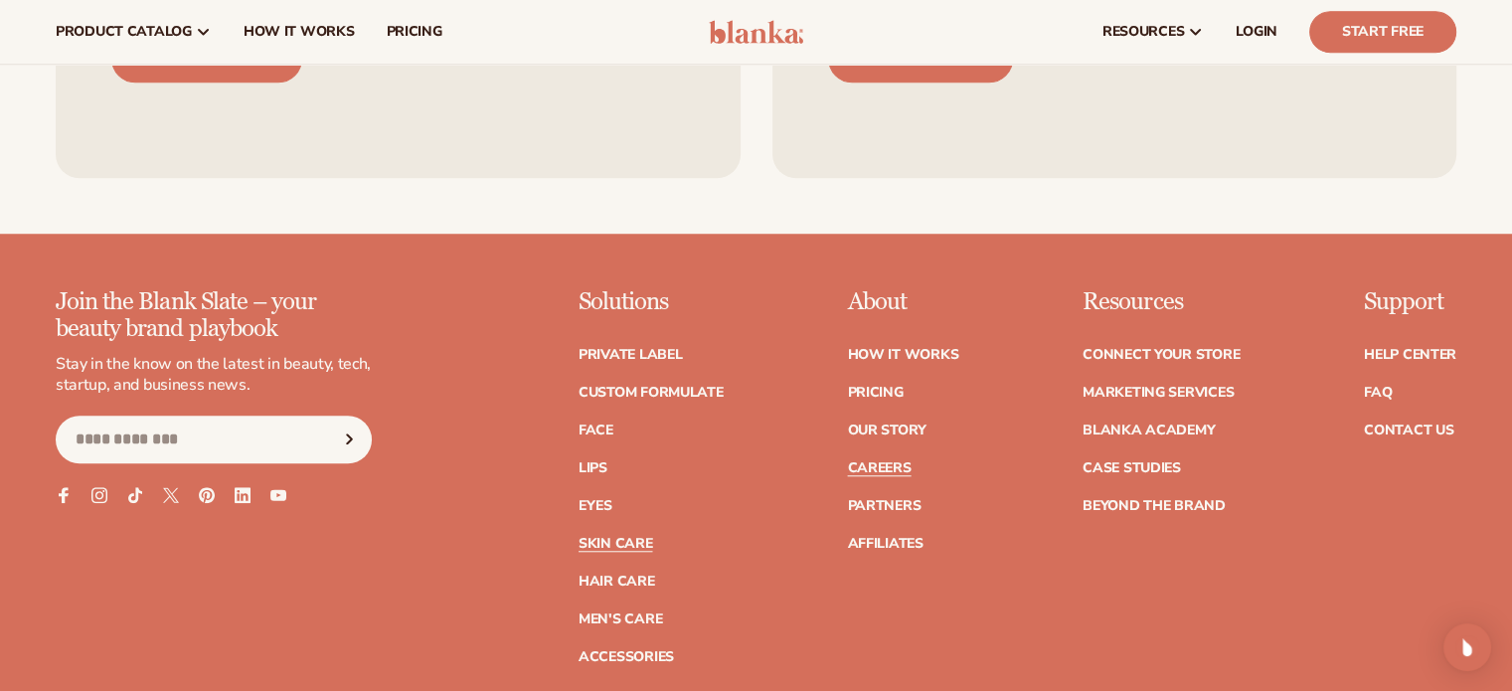
click at [599, 537] on link "Skin Care" at bounding box center [615, 544] width 74 height 14
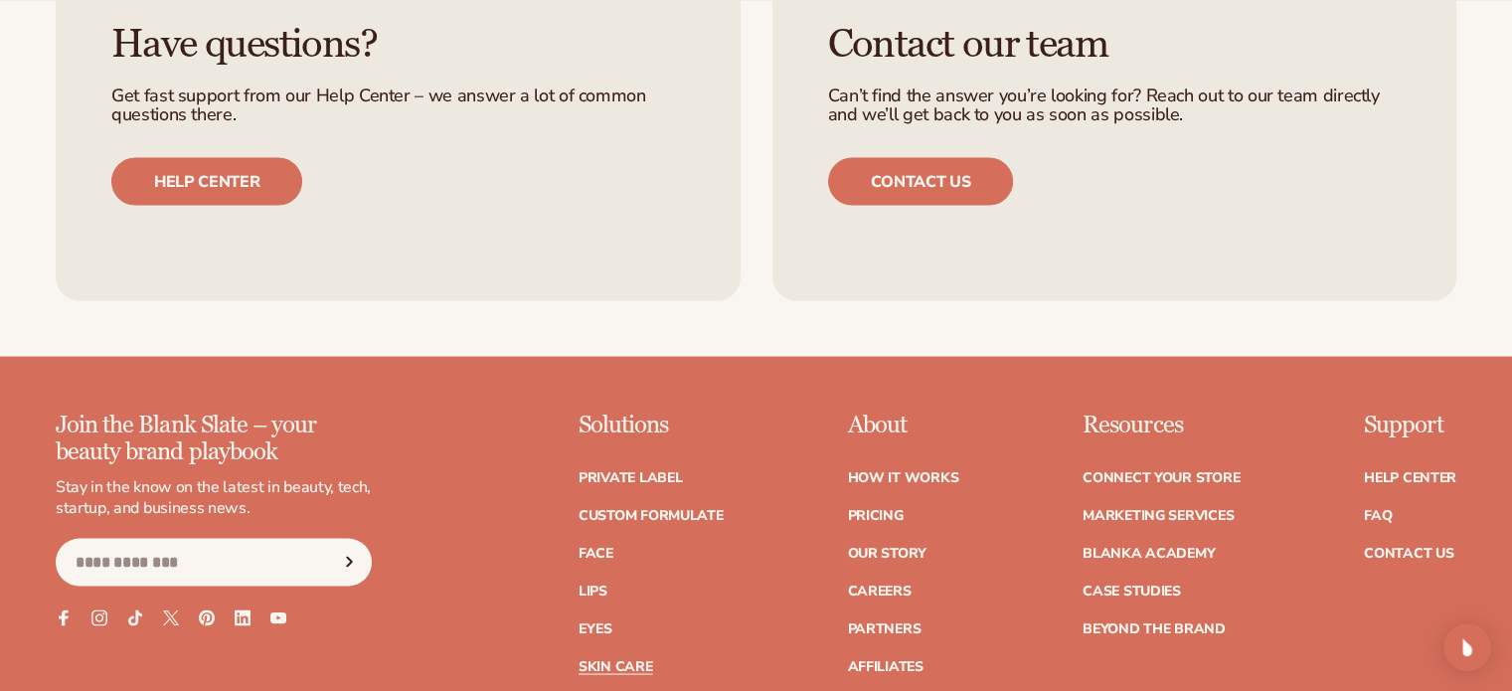
scroll to position [3876, 0]
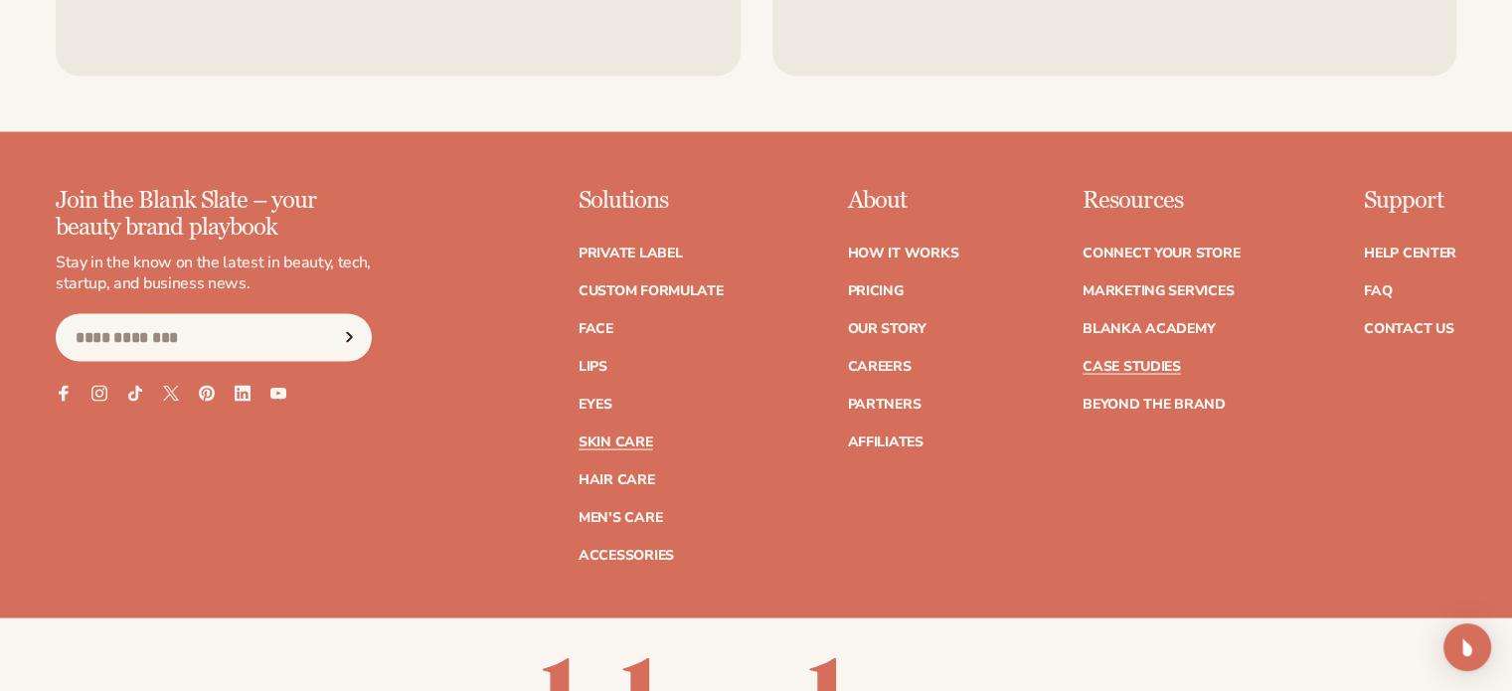
click at [1146, 360] on link "Case Studies" at bounding box center [1131, 367] width 98 height 14
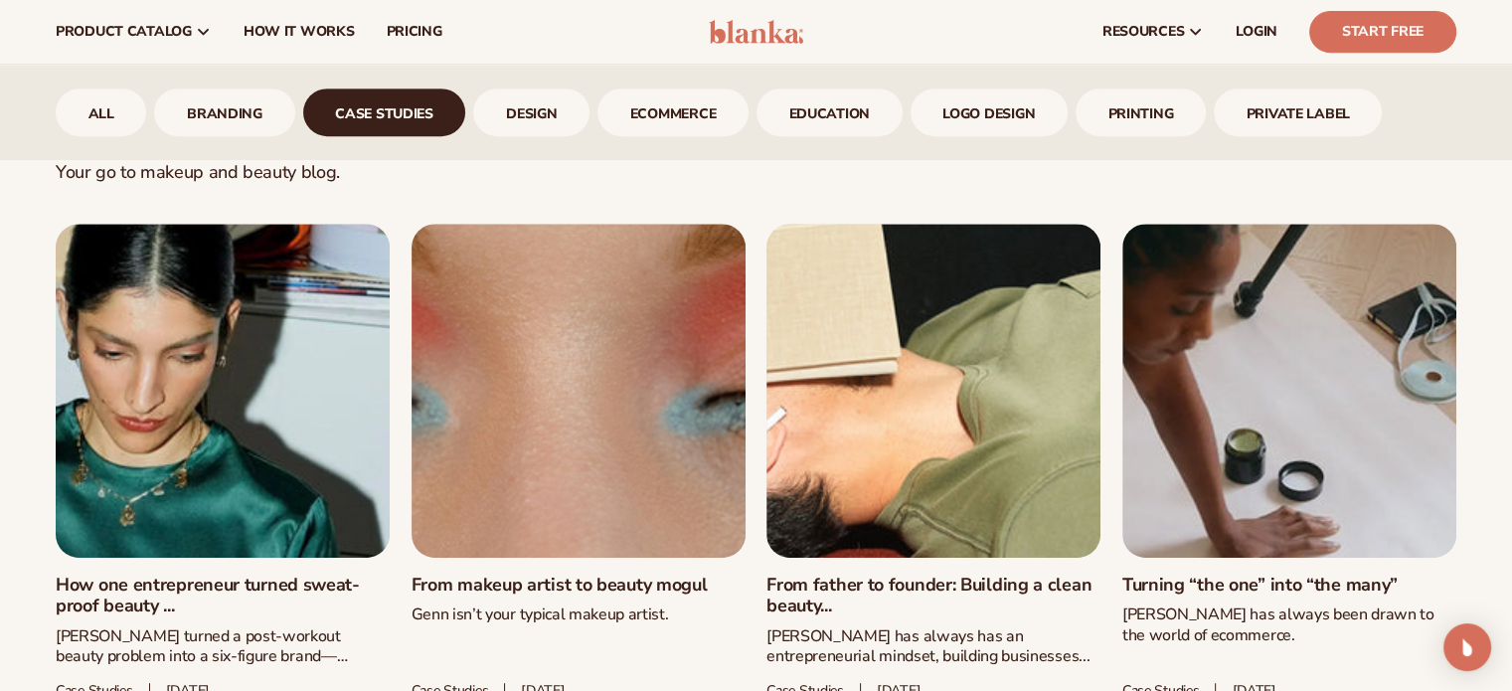
scroll to position [918, 0]
